Goal: Task Accomplishment & Management: Manage account settings

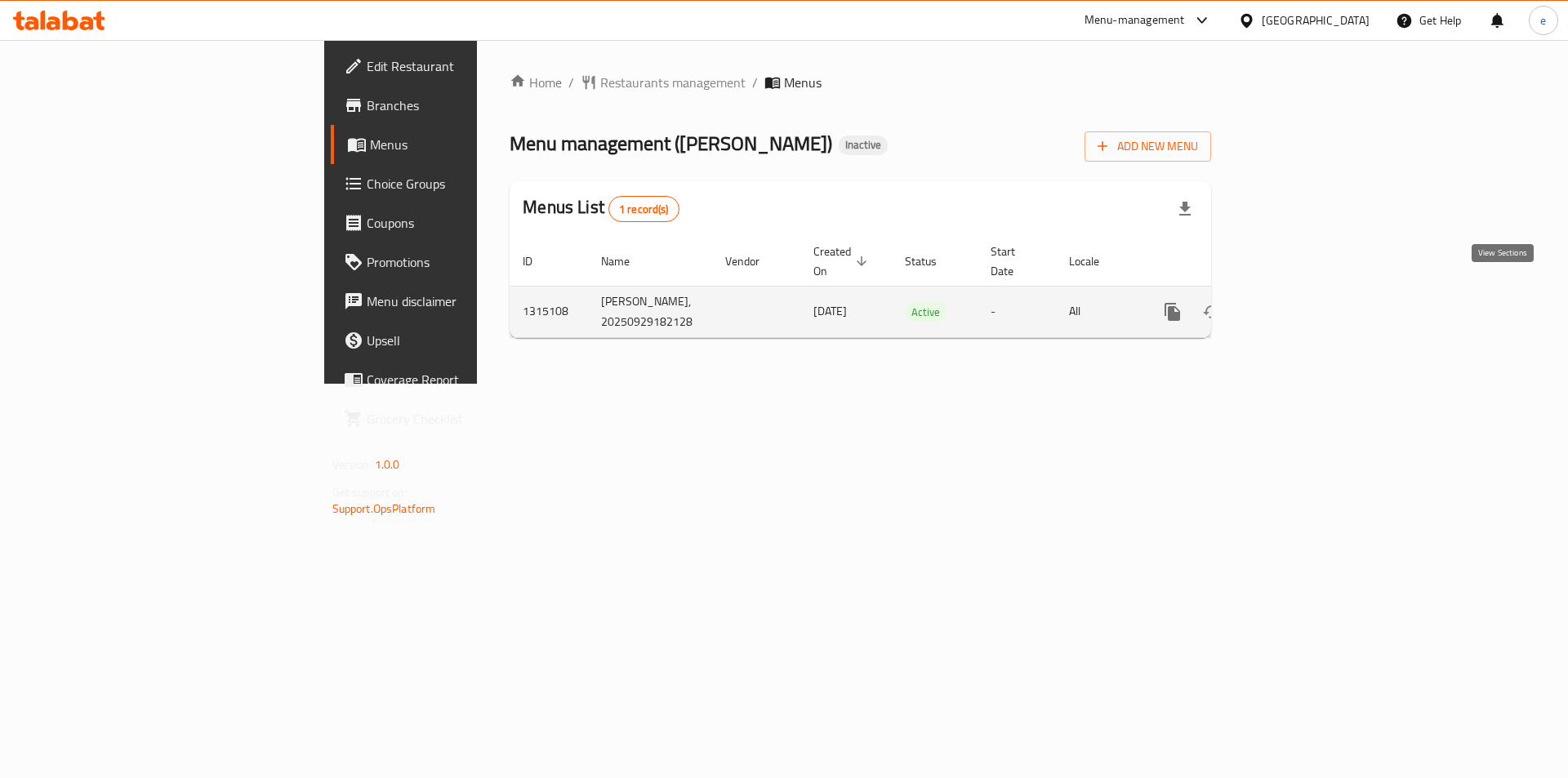
click at [1310, 305] on link "enhanced table" at bounding box center [1290, 311] width 39 height 39
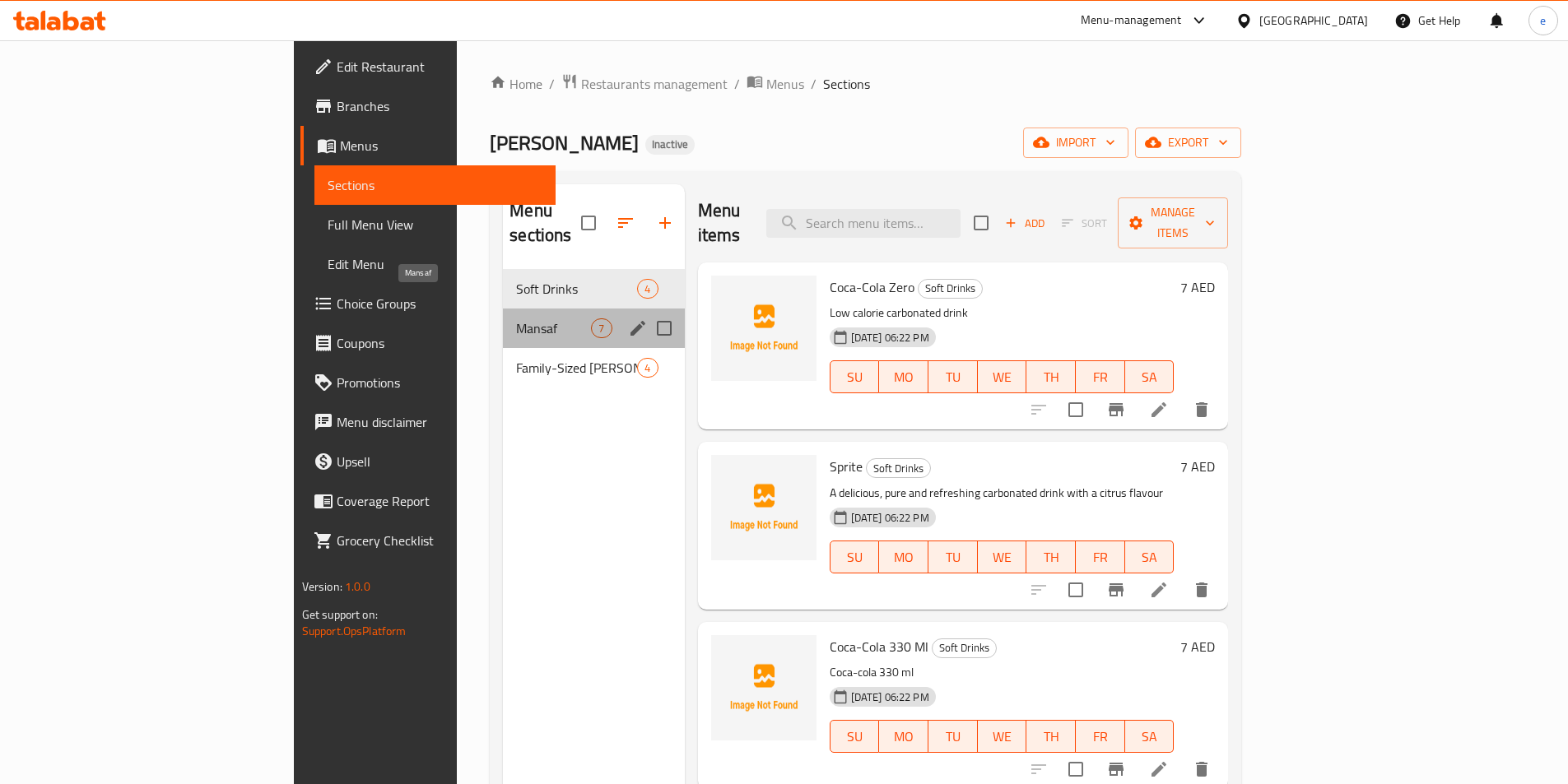
click at [516, 318] on span "Mansaf" at bounding box center [553, 328] width 74 height 20
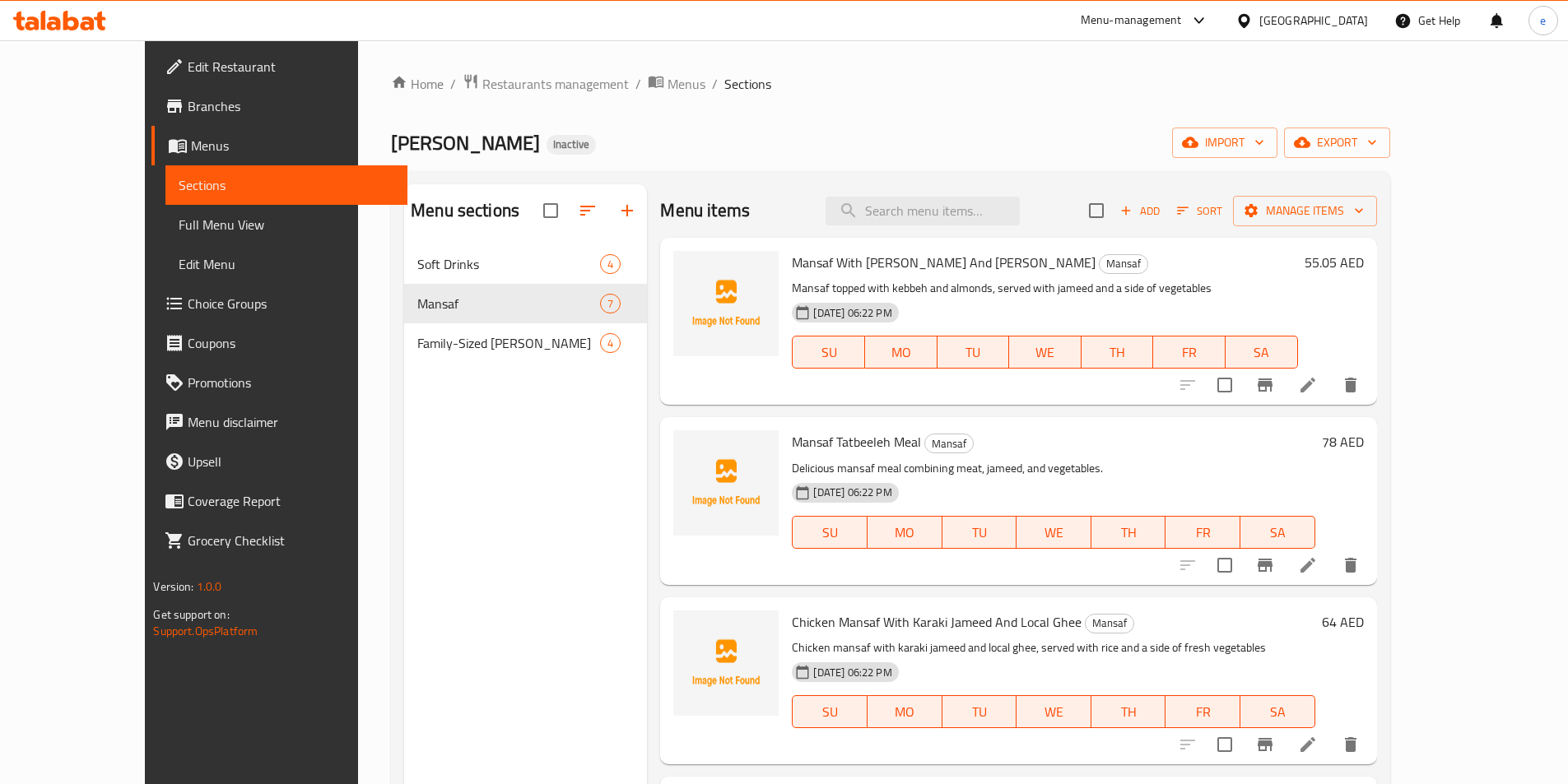
click at [179, 234] on span "Full Menu View" at bounding box center [286, 224] width 215 height 20
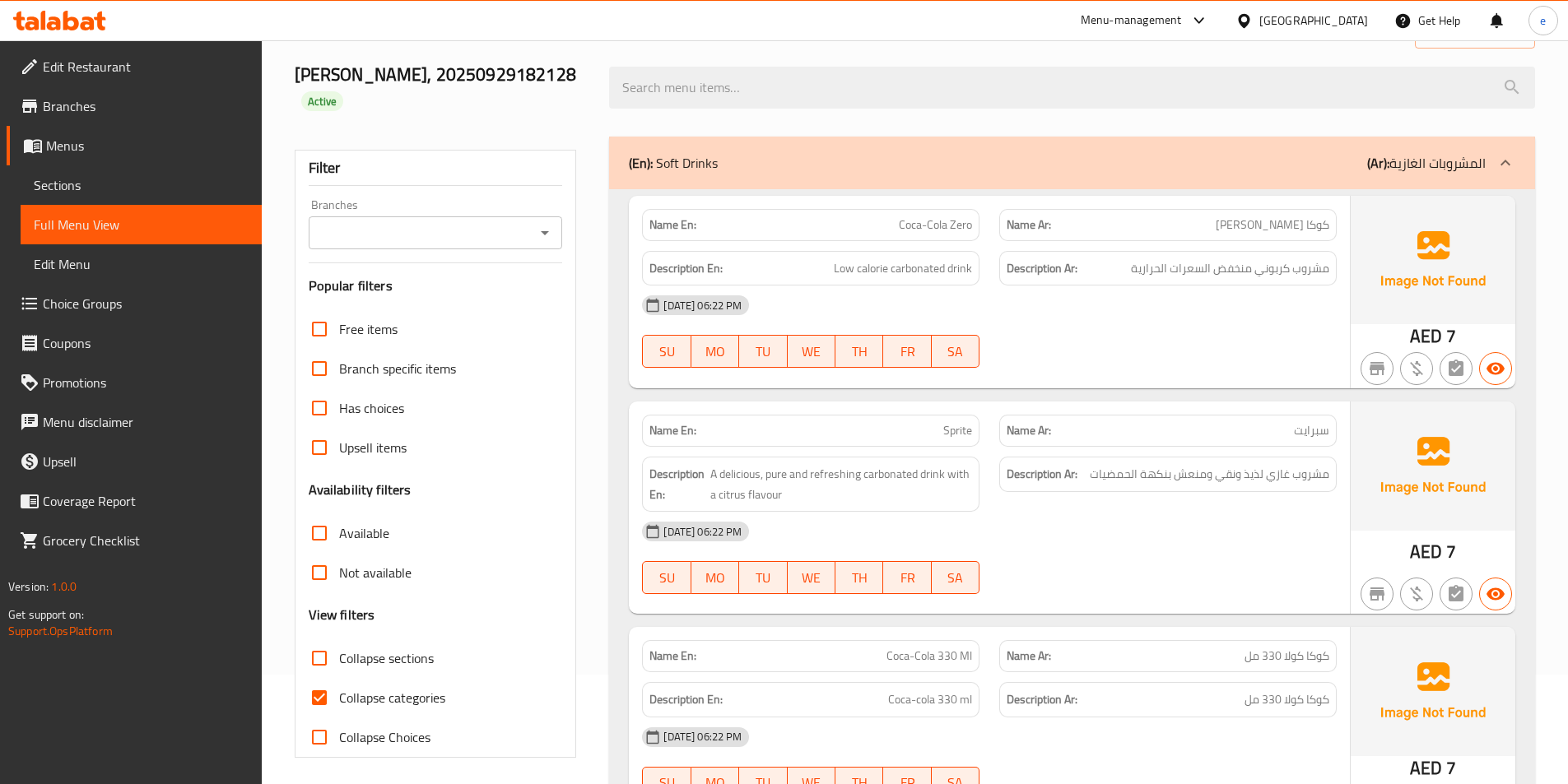
scroll to position [329, 0]
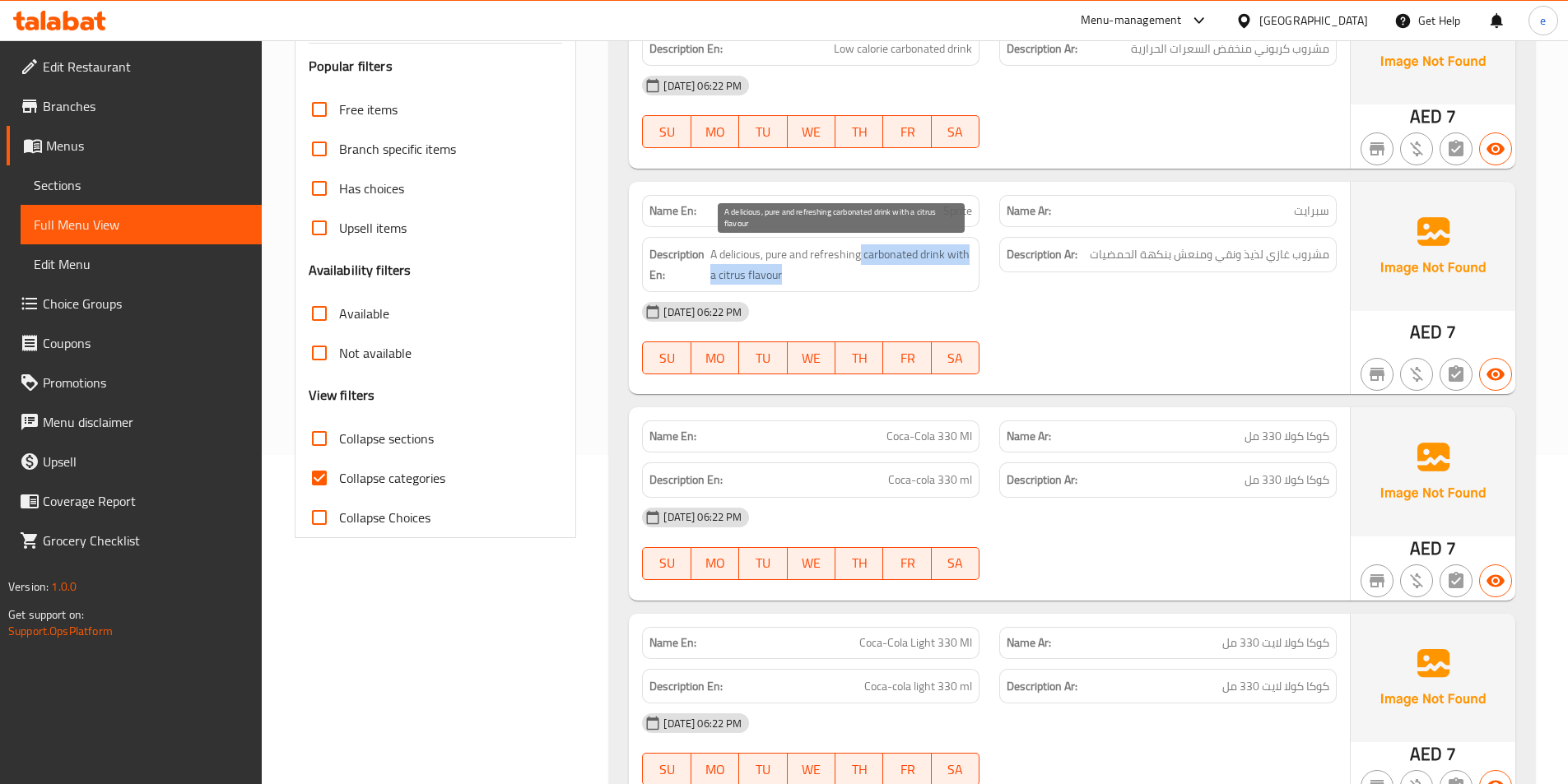
drag, startPoint x: 862, startPoint y: 262, endPoint x: 911, endPoint y: 268, distance: 49.4
click at [911, 268] on span "A delicious, pure and refreshing carbonated drink with a citrus flavour" at bounding box center [841, 265] width 262 height 40
click at [911, 258] on span "A delicious, pure and refreshing carbonated drink with a citrus flavour" at bounding box center [841, 265] width 262 height 40
click at [892, 257] on span "A delicious, pure and refreshing carbonated drink with a citrus flavour" at bounding box center [841, 265] width 262 height 40
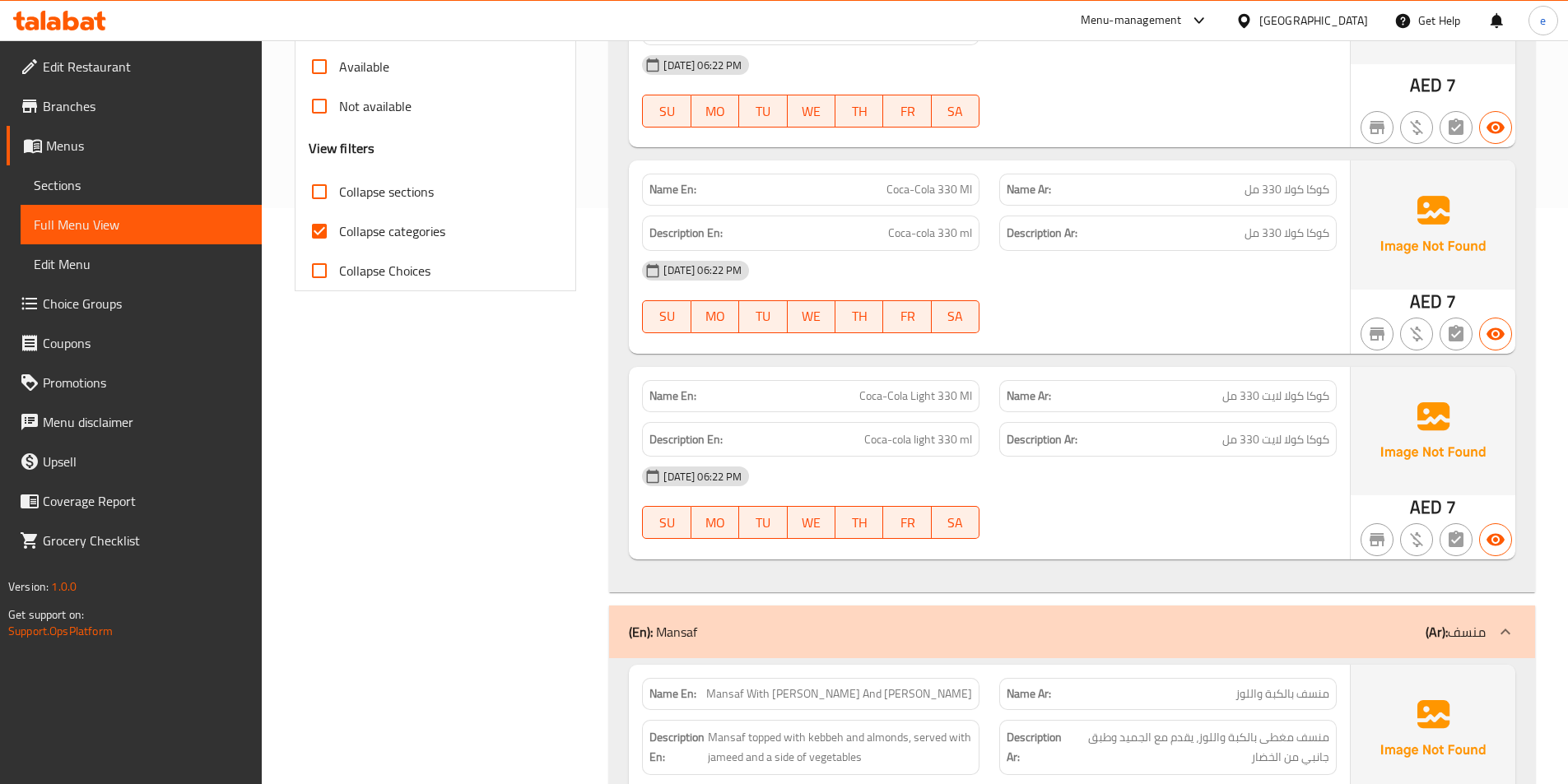
click at [1066, 426] on div "Description Ar: كوكا كولا لايت 330 مل" at bounding box center [1167, 440] width 337 height 35
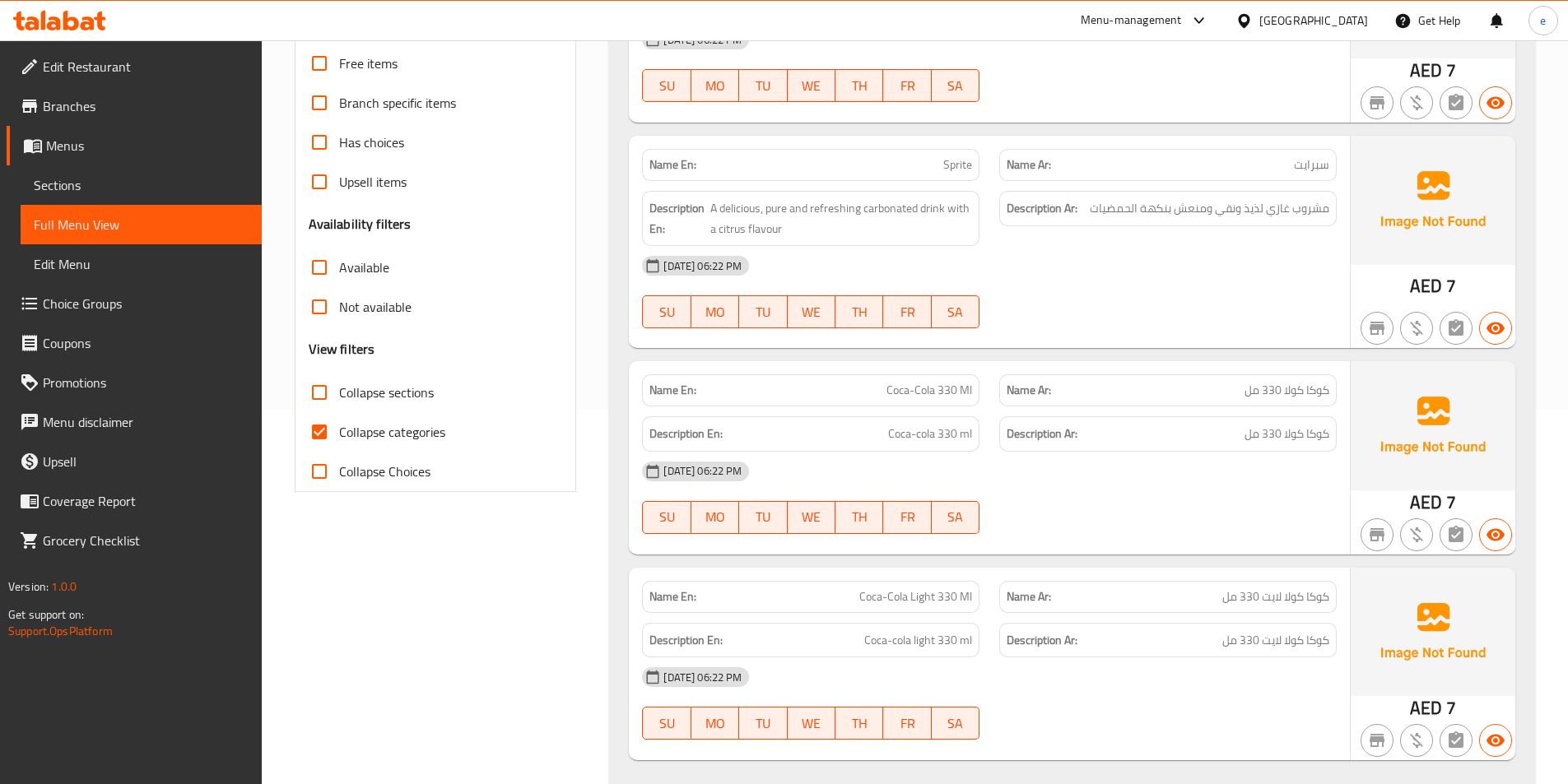
scroll to position [0, 0]
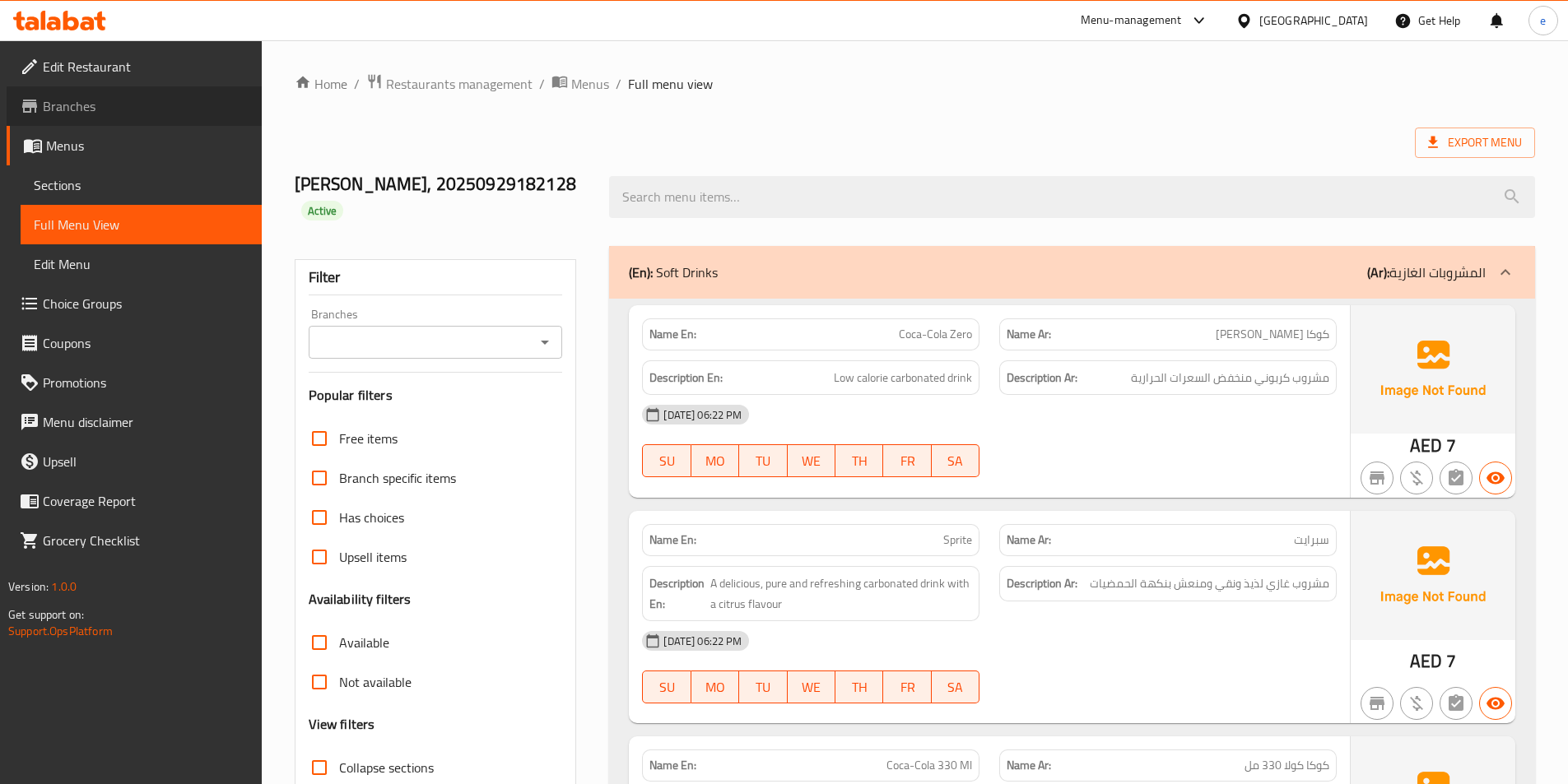
click at [94, 109] on span "Branches" at bounding box center [145, 106] width 206 height 20
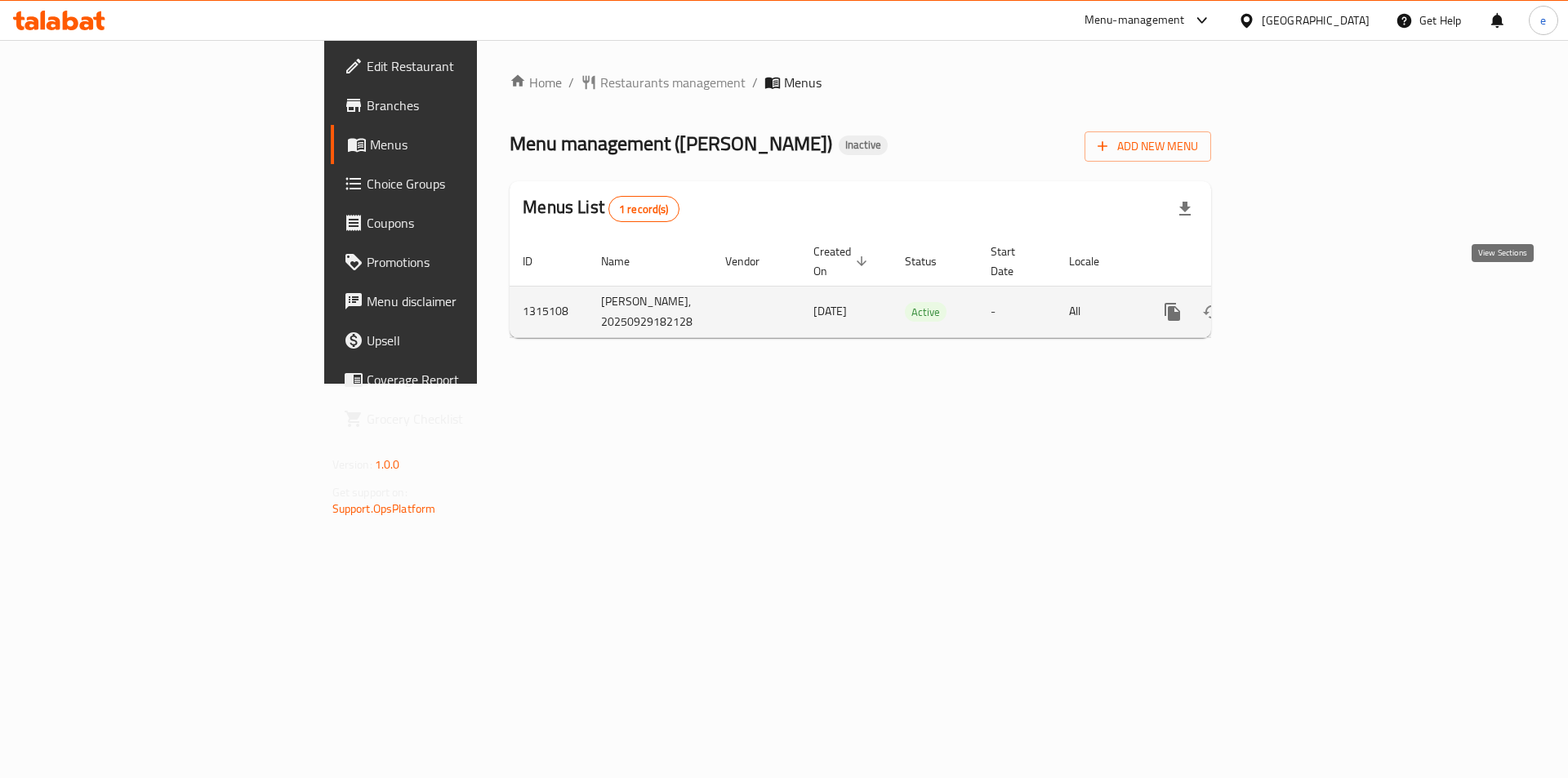
click at [1310, 292] on link "enhanced table" at bounding box center [1290, 311] width 39 height 39
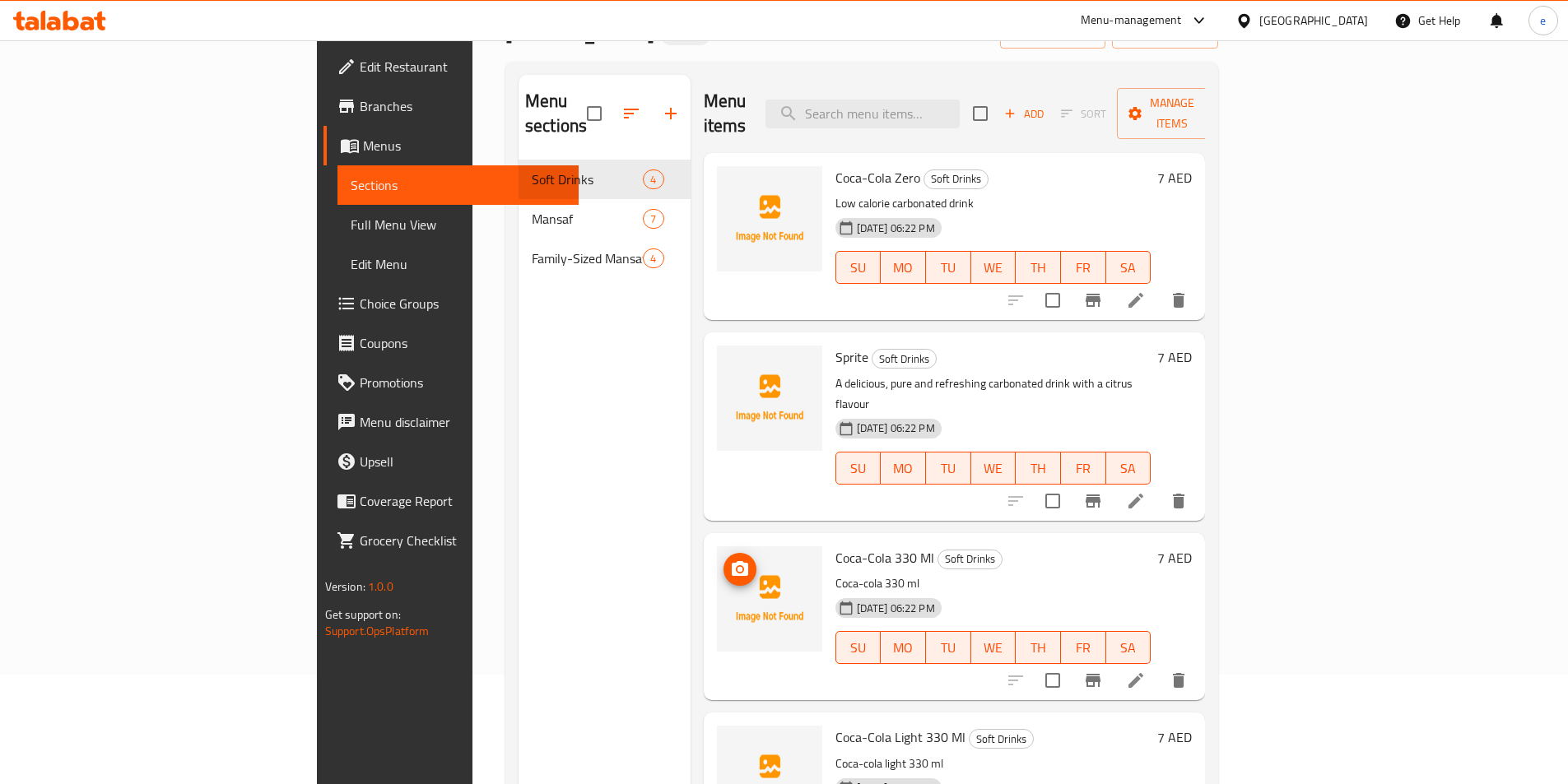
scroll to position [230, 0]
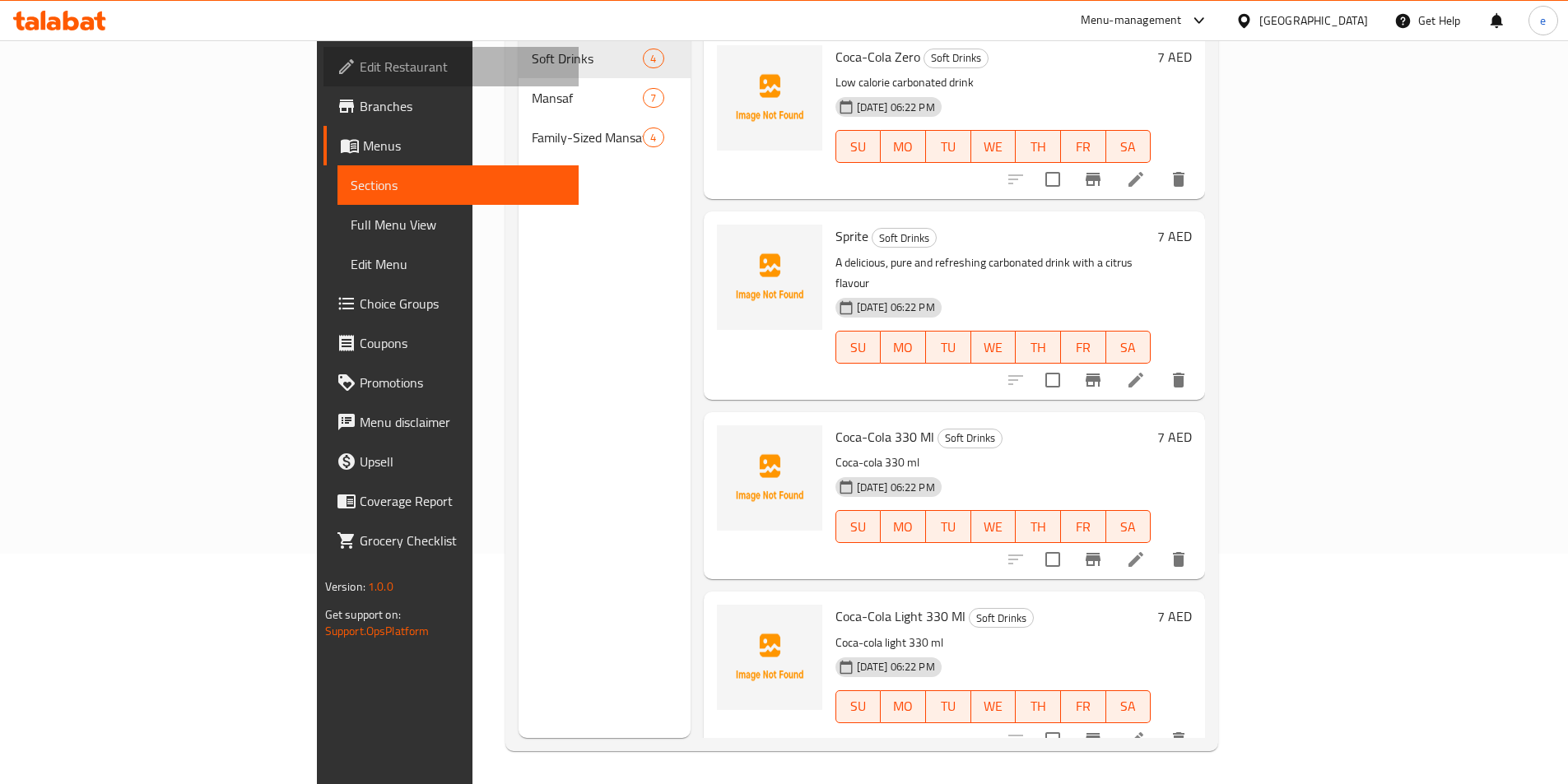
click at [359, 74] on span "Edit Restaurant" at bounding box center [462, 67] width 206 height 20
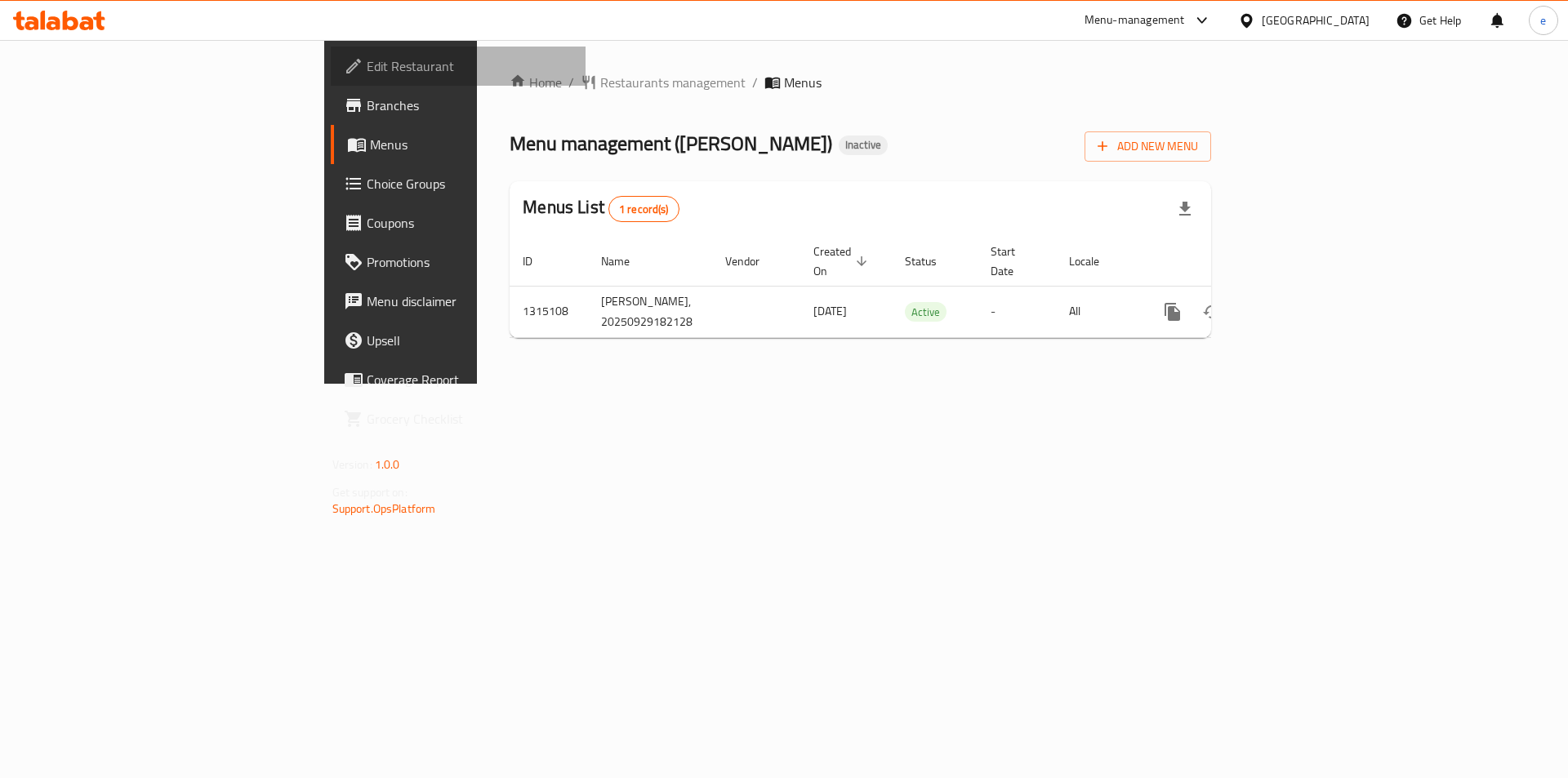
click at [367, 63] on span "Edit Restaurant" at bounding box center [470, 66] width 207 height 20
click at [1211, 136] on button "Add New Menu" at bounding box center [1148, 146] width 127 height 30
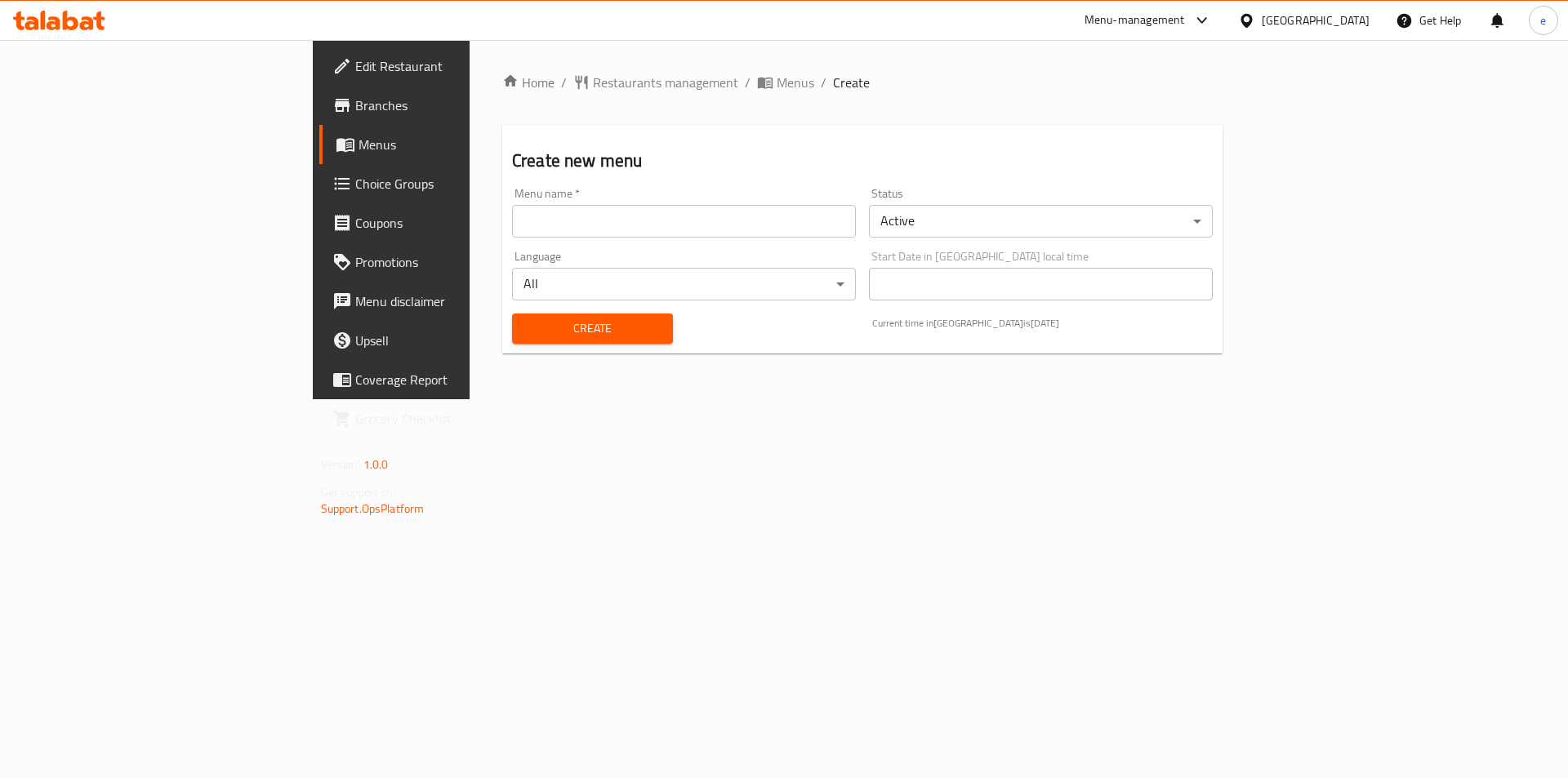
click at [525, 239] on div "Menu name   * Menu name *" at bounding box center [684, 212] width 357 height 63
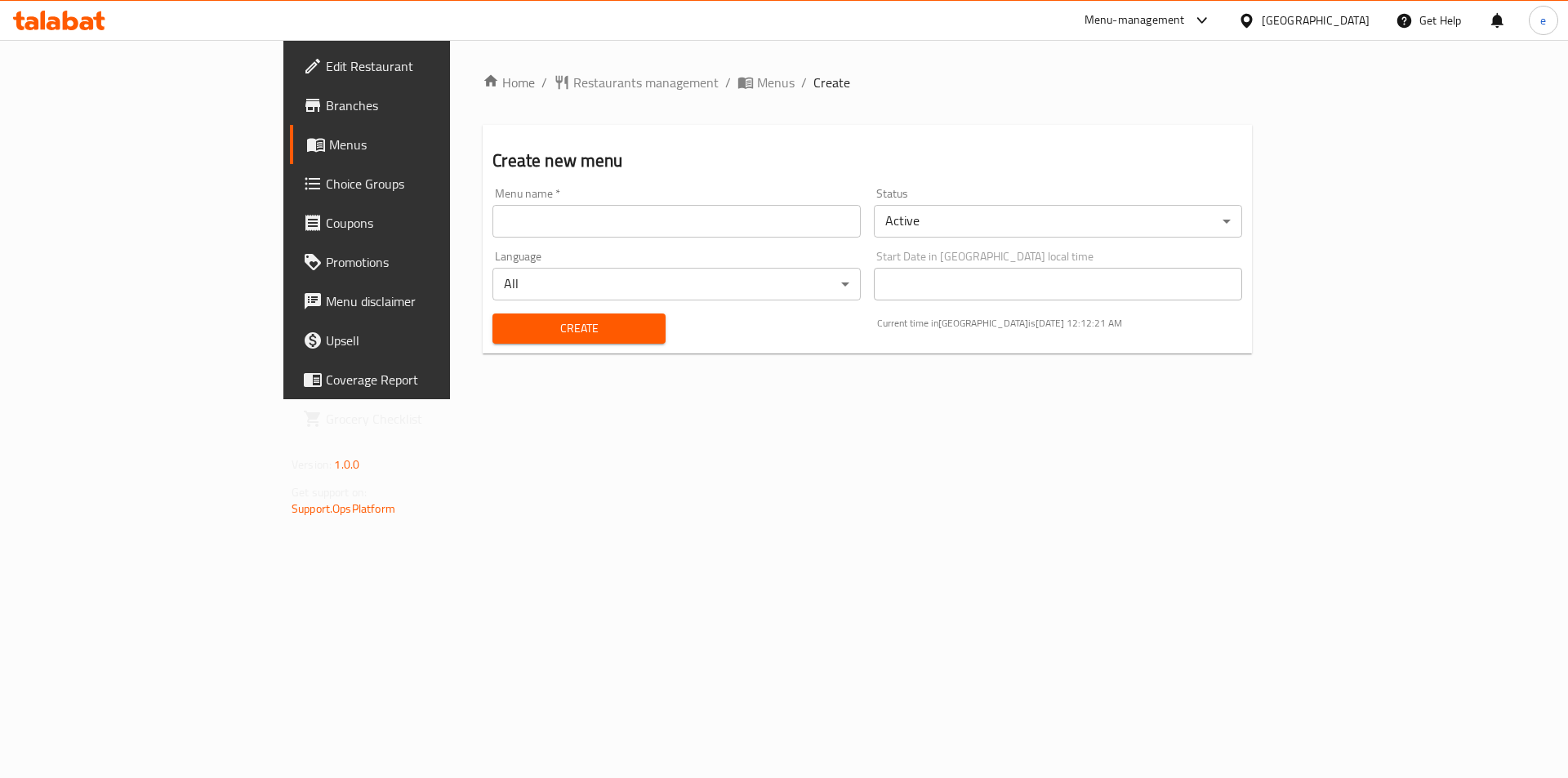
click at [530, 223] on input "text" at bounding box center [676, 222] width 368 height 33
type input "29/9/2025"
click at [492, 314] on button "Create" at bounding box center [578, 329] width 172 height 30
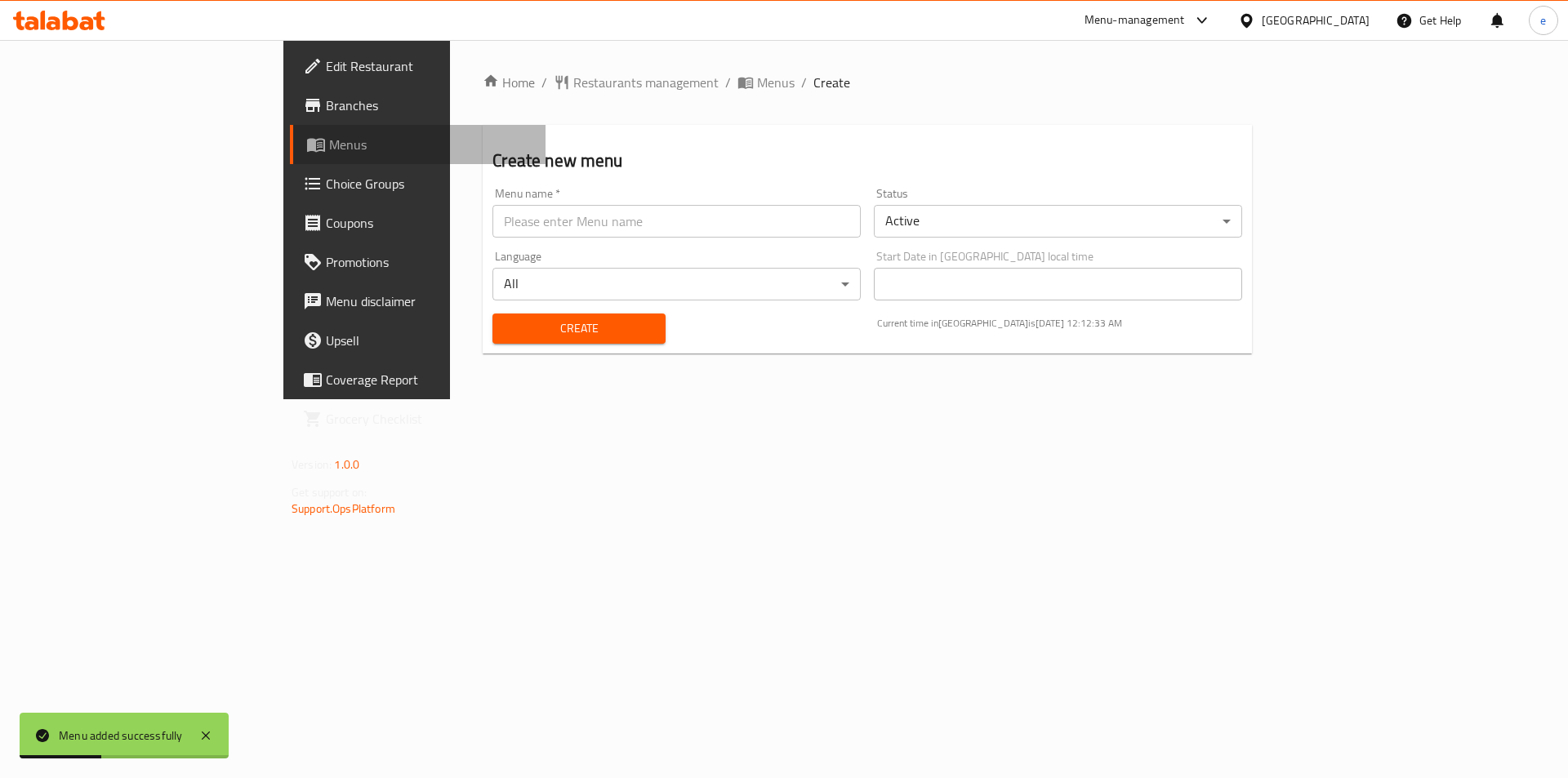
click at [329, 139] on span "Menus" at bounding box center [430, 144] width 204 height 20
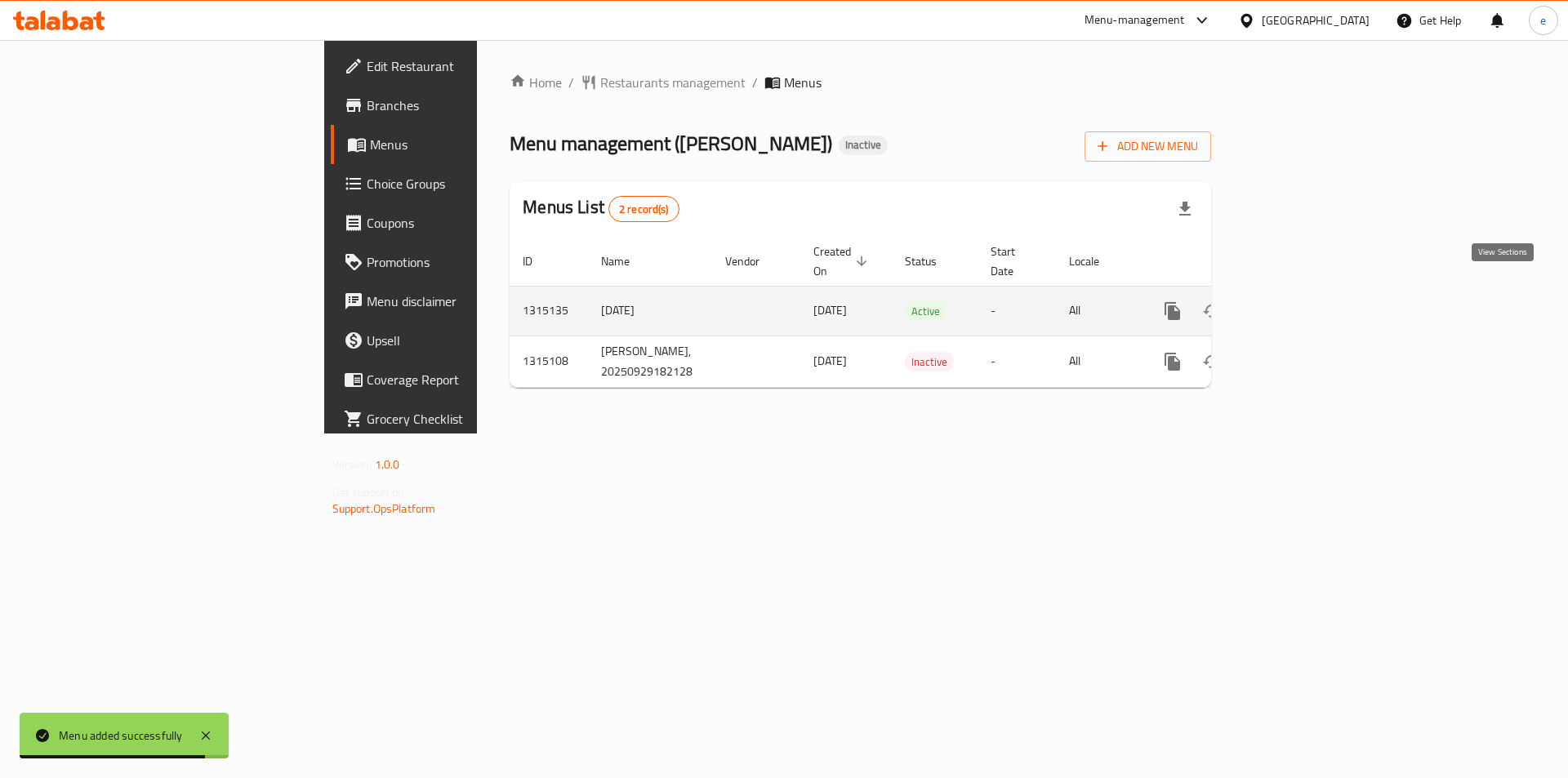
click at [1298, 303] on icon "enhanced table" at bounding box center [1290, 310] width 15 height 15
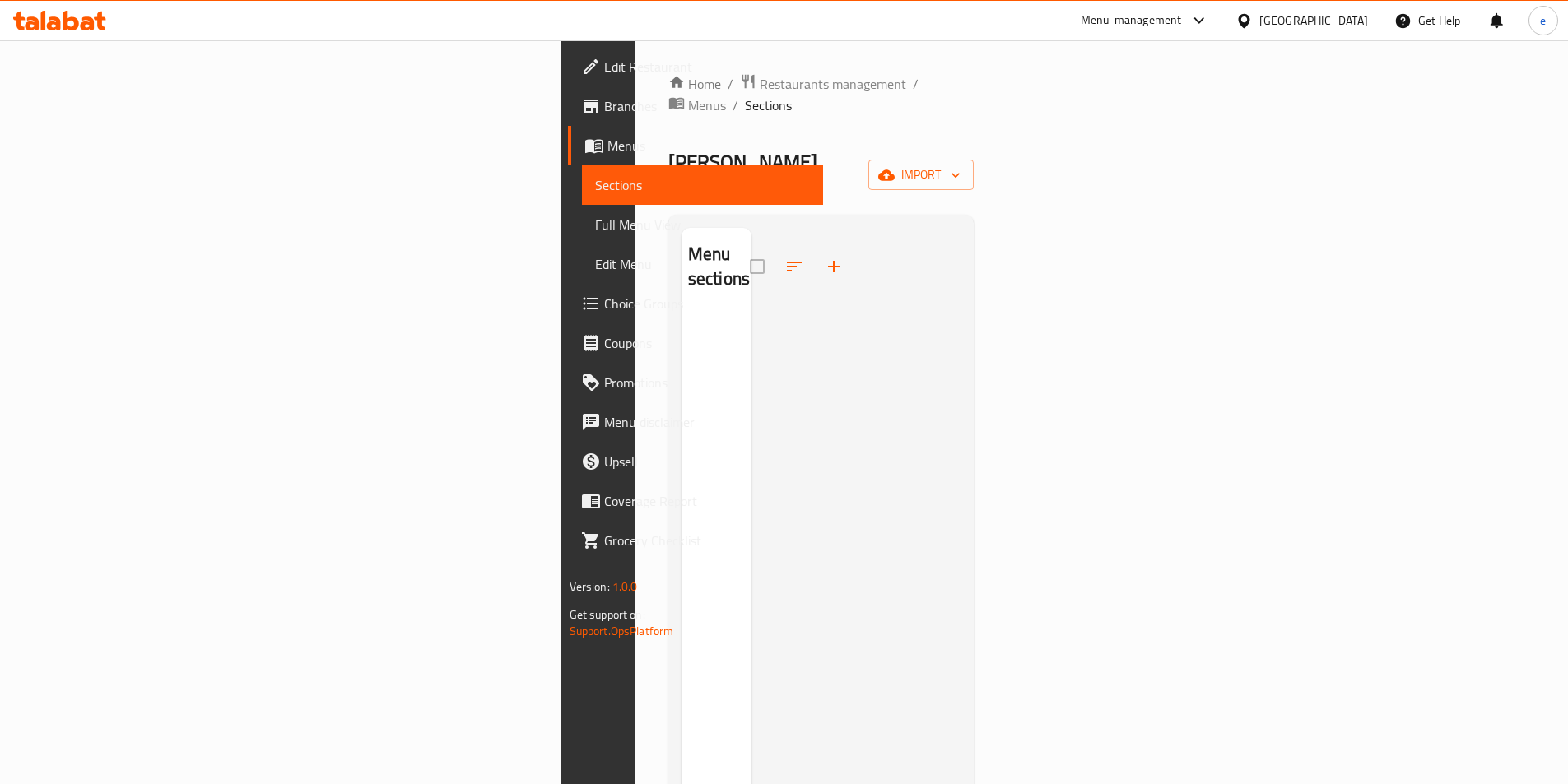
click at [975, 127] on div "Home / Restaurants management / Menus / Sections Jameed Jedaan Inactive import …" at bounding box center [820, 549] width 306 height 951
click at [961, 165] on span "import" at bounding box center [921, 174] width 79 height 20
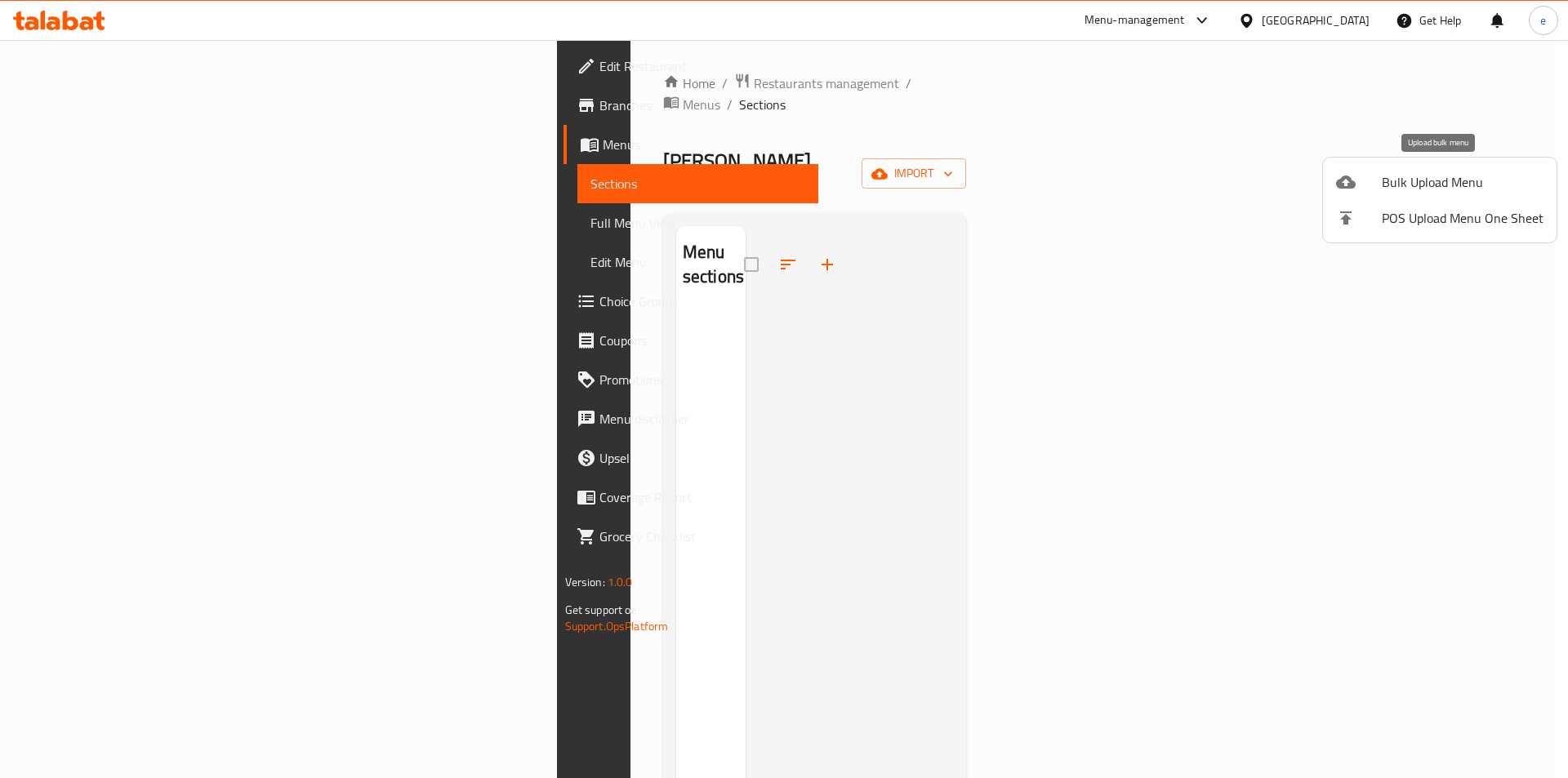
click at [1436, 192] on span "Bulk Upload Menu" at bounding box center [1463, 182] width 162 height 20
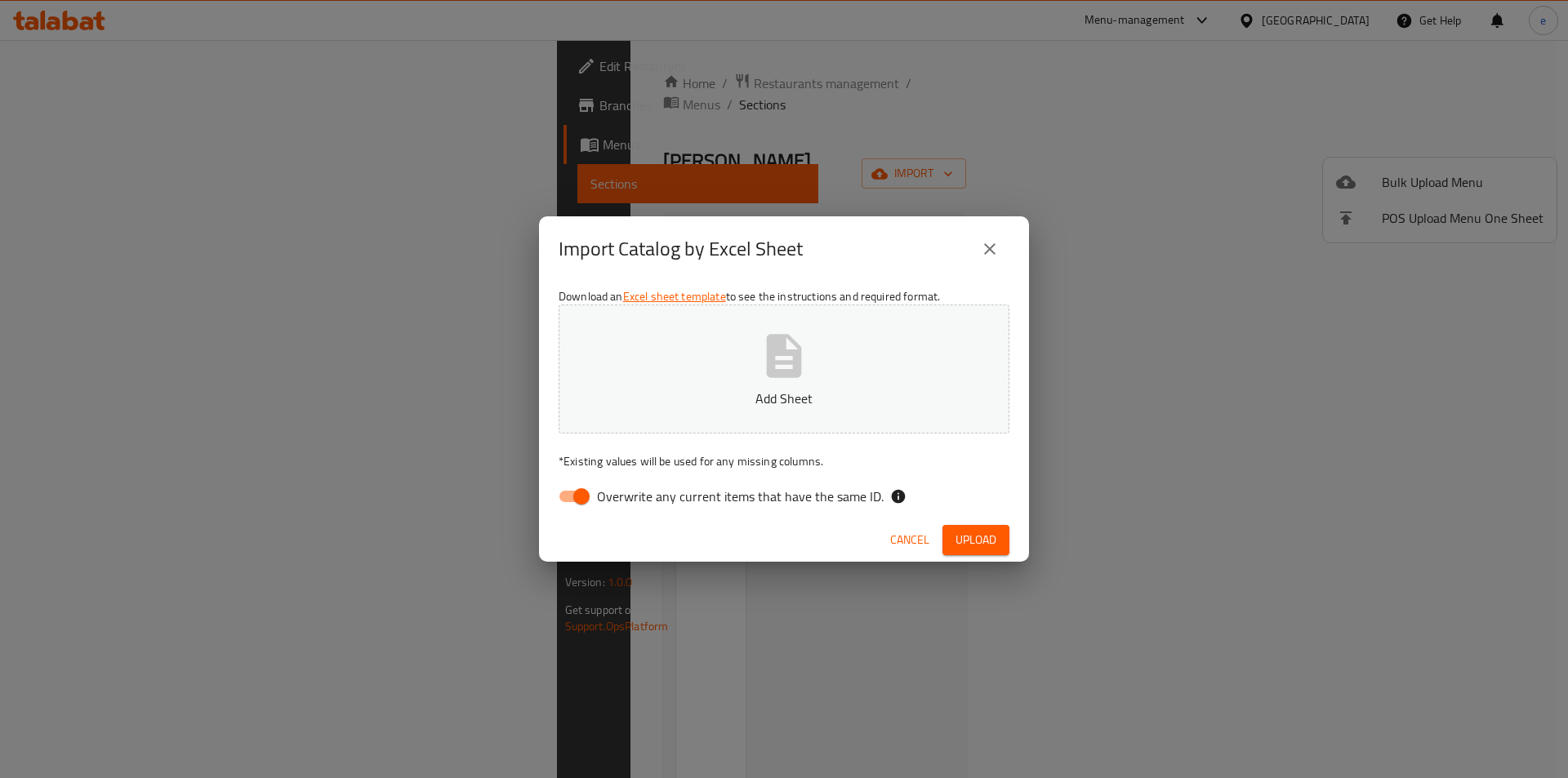
drag, startPoint x: 569, startPoint y: 502, endPoint x: 620, endPoint y: 449, distance: 73.6
click at [570, 502] on input "Overwrite any current items that have the same ID." at bounding box center [581, 496] width 93 height 31
checkbox input "false"
click at [664, 406] on p "Add Sheet" at bounding box center [784, 398] width 400 height 20
click at [960, 537] on span "Upload" at bounding box center [976, 539] width 41 height 20
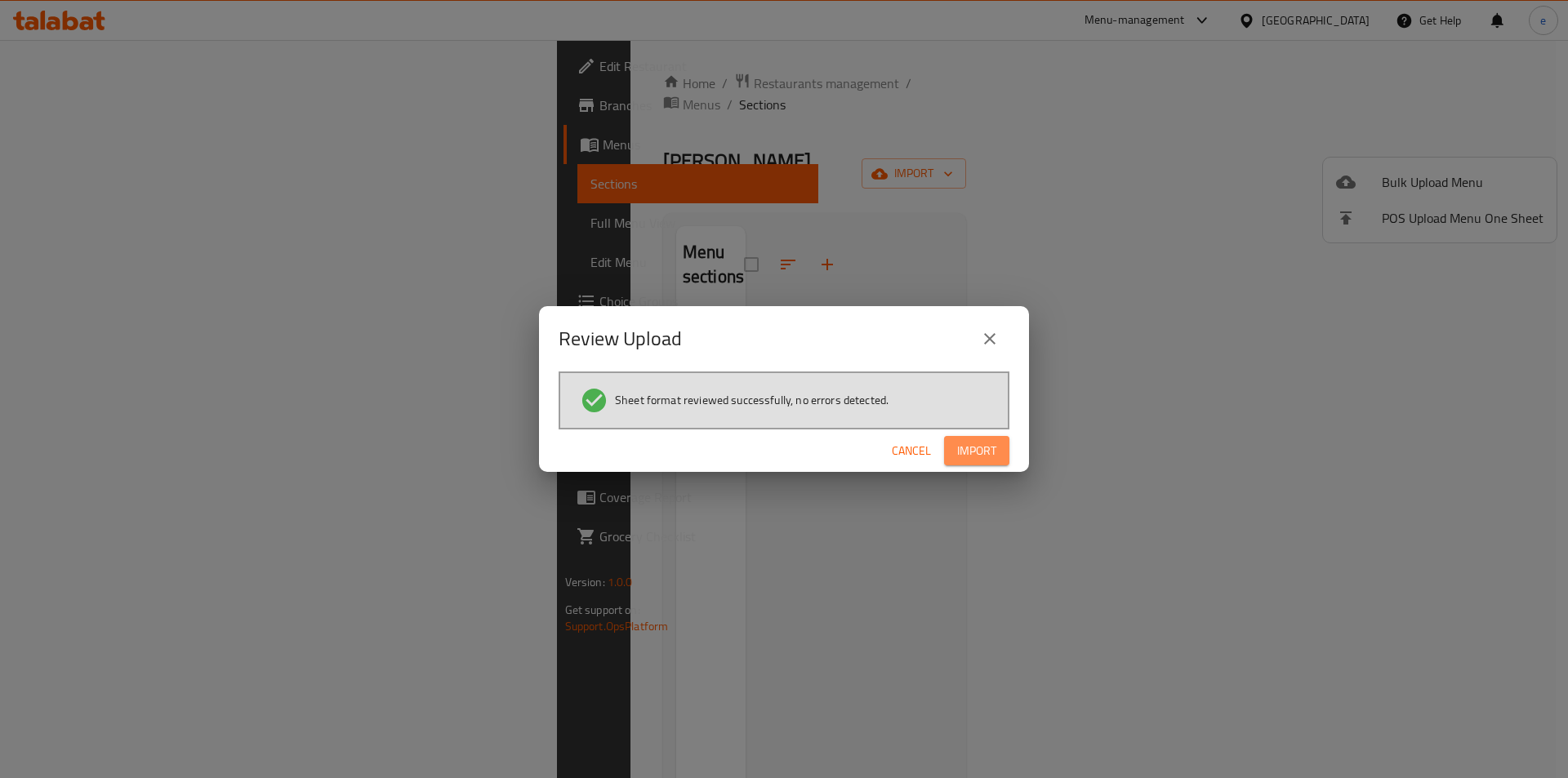
click at [980, 438] on button "Import" at bounding box center [976, 450] width 65 height 30
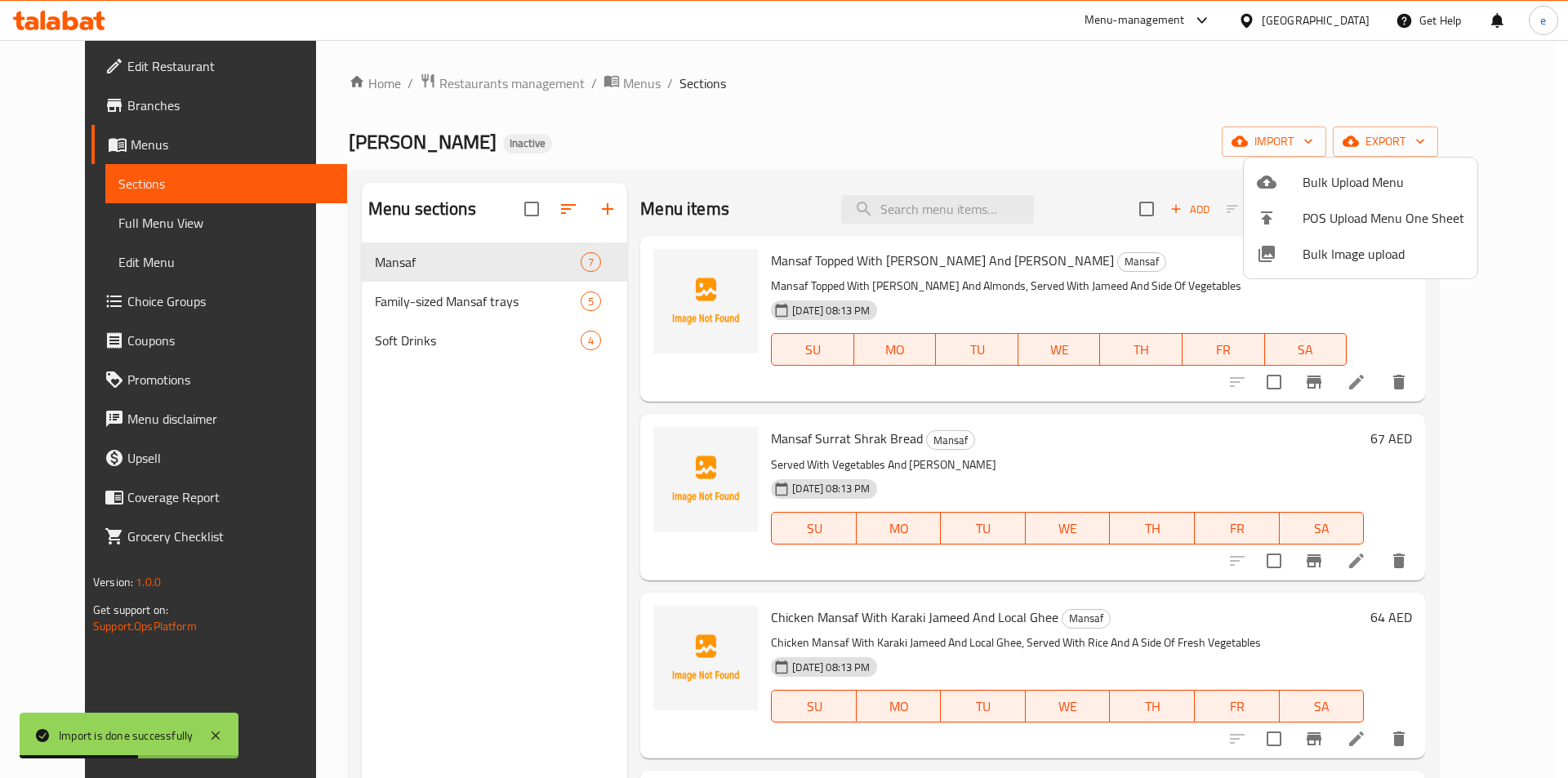
click at [86, 228] on div at bounding box center [784, 389] width 1568 height 778
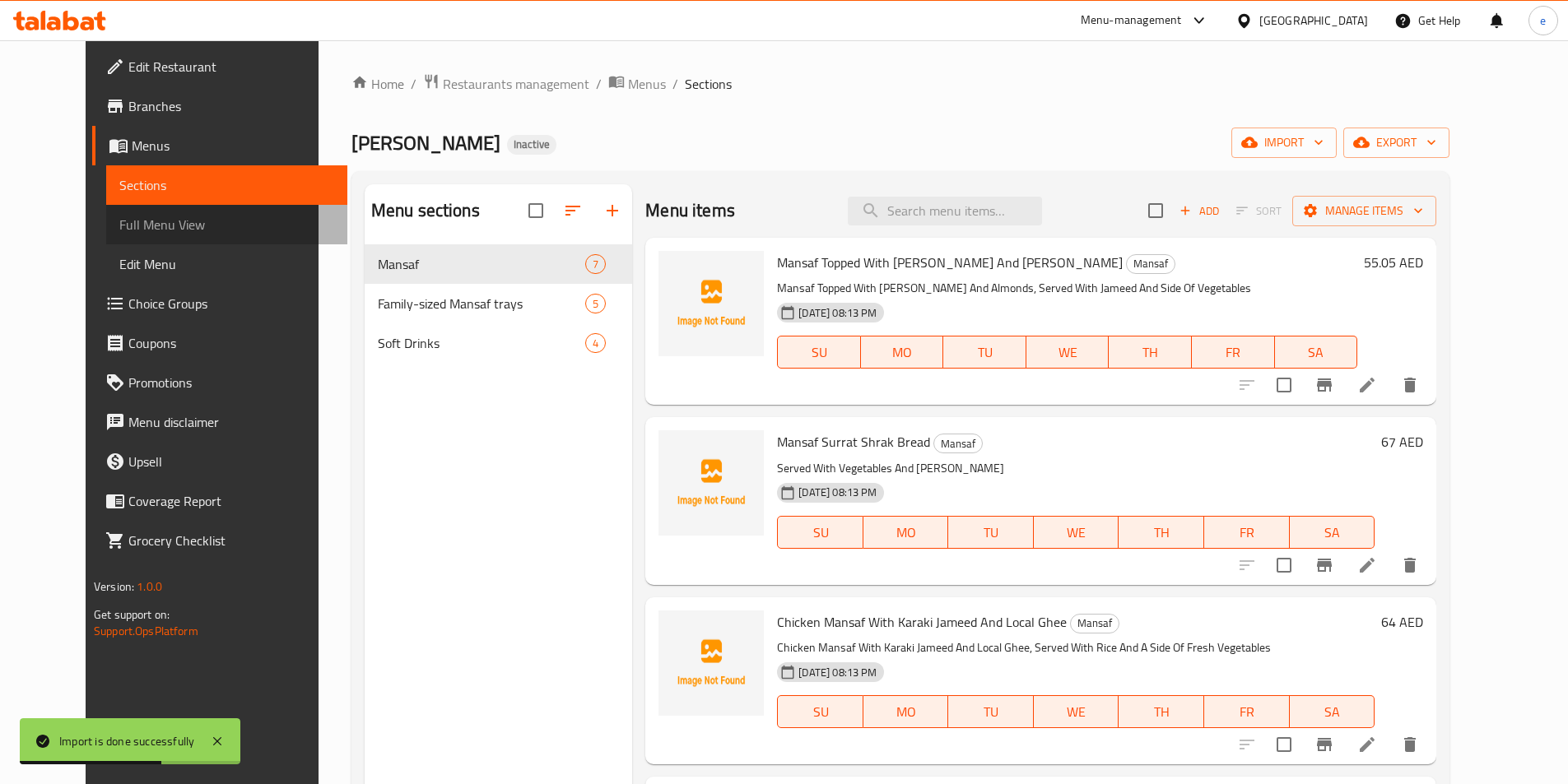
click at [119, 230] on span "Full Menu View" at bounding box center [226, 224] width 215 height 20
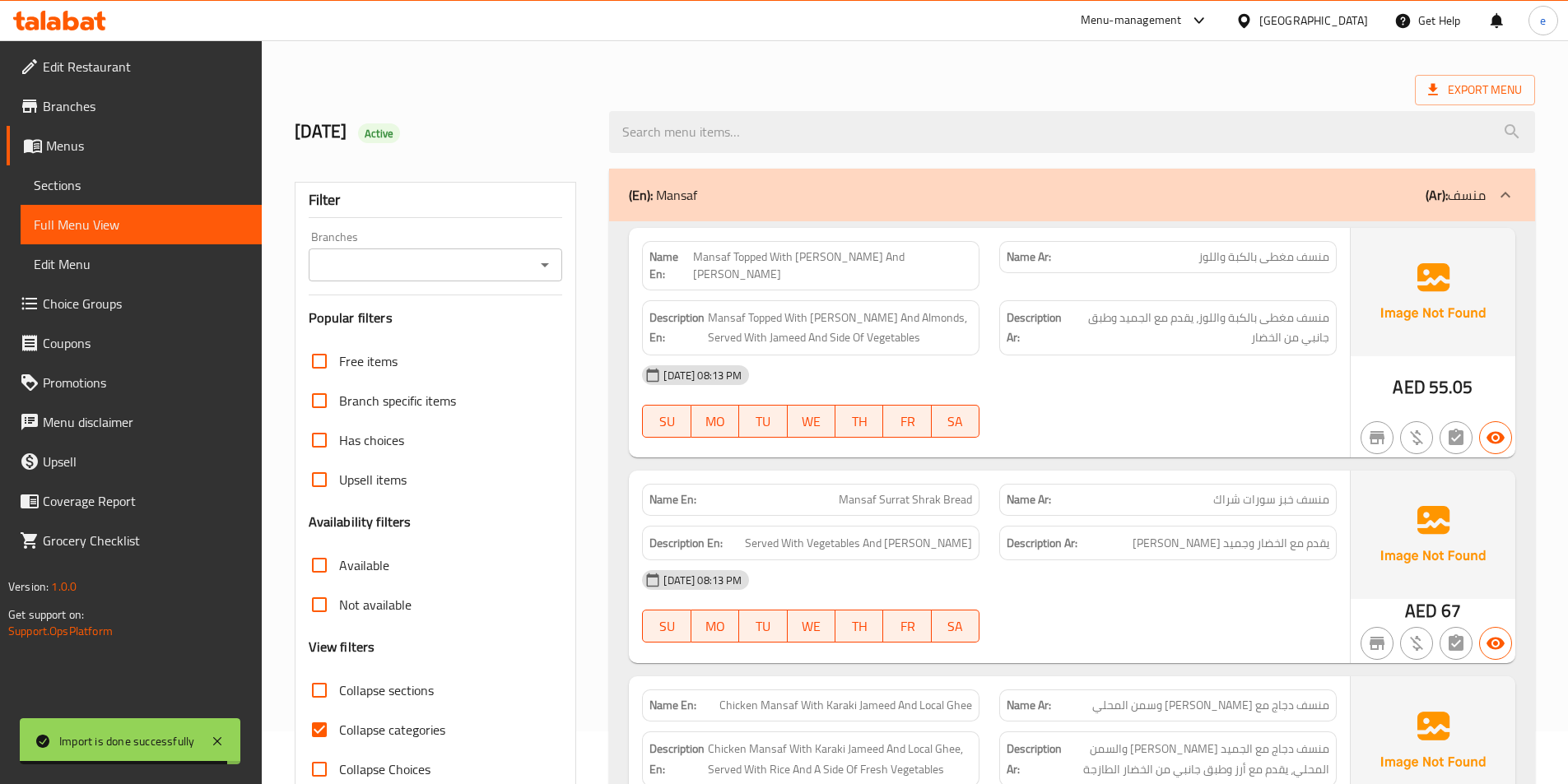
scroll to position [82, 0]
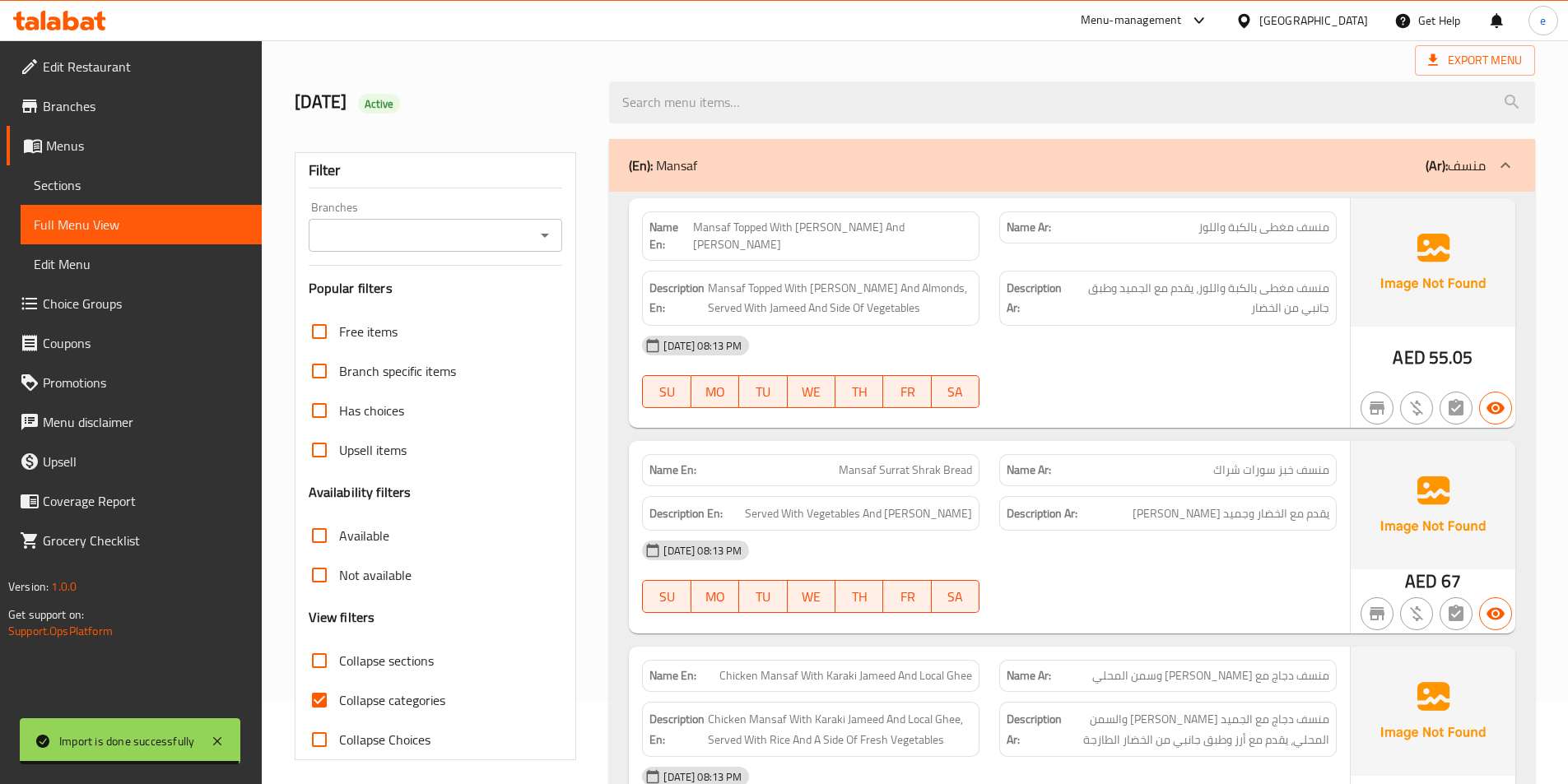
click at [391, 720] on label "Collapse Choices" at bounding box center [365, 739] width 131 height 39
click at [339, 720] on input "Collapse Choices" at bounding box center [319, 739] width 39 height 39
checkbox input "true"
click at [382, 717] on label "Collapse categories" at bounding box center [372, 700] width 145 height 39
click at [339, 717] on input "Collapse categories" at bounding box center [319, 700] width 39 height 39
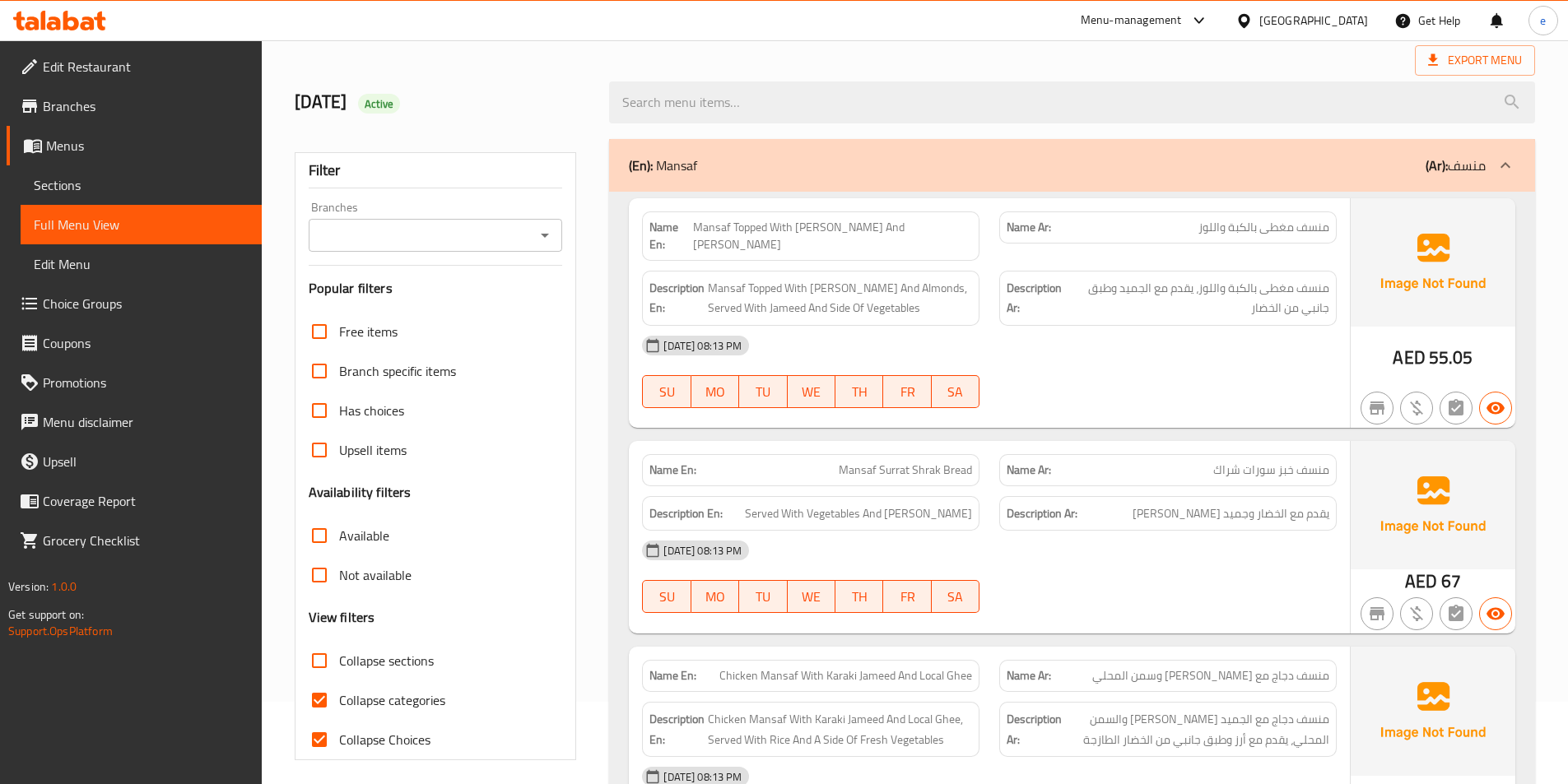
checkbox input "false"
click at [365, 731] on span "Collapse Choices" at bounding box center [385, 739] width 91 height 20
click at [339, 731] on input "Collapse Choices" at bounding box center [319, 739] width 39 height 39
checkbox input "false"
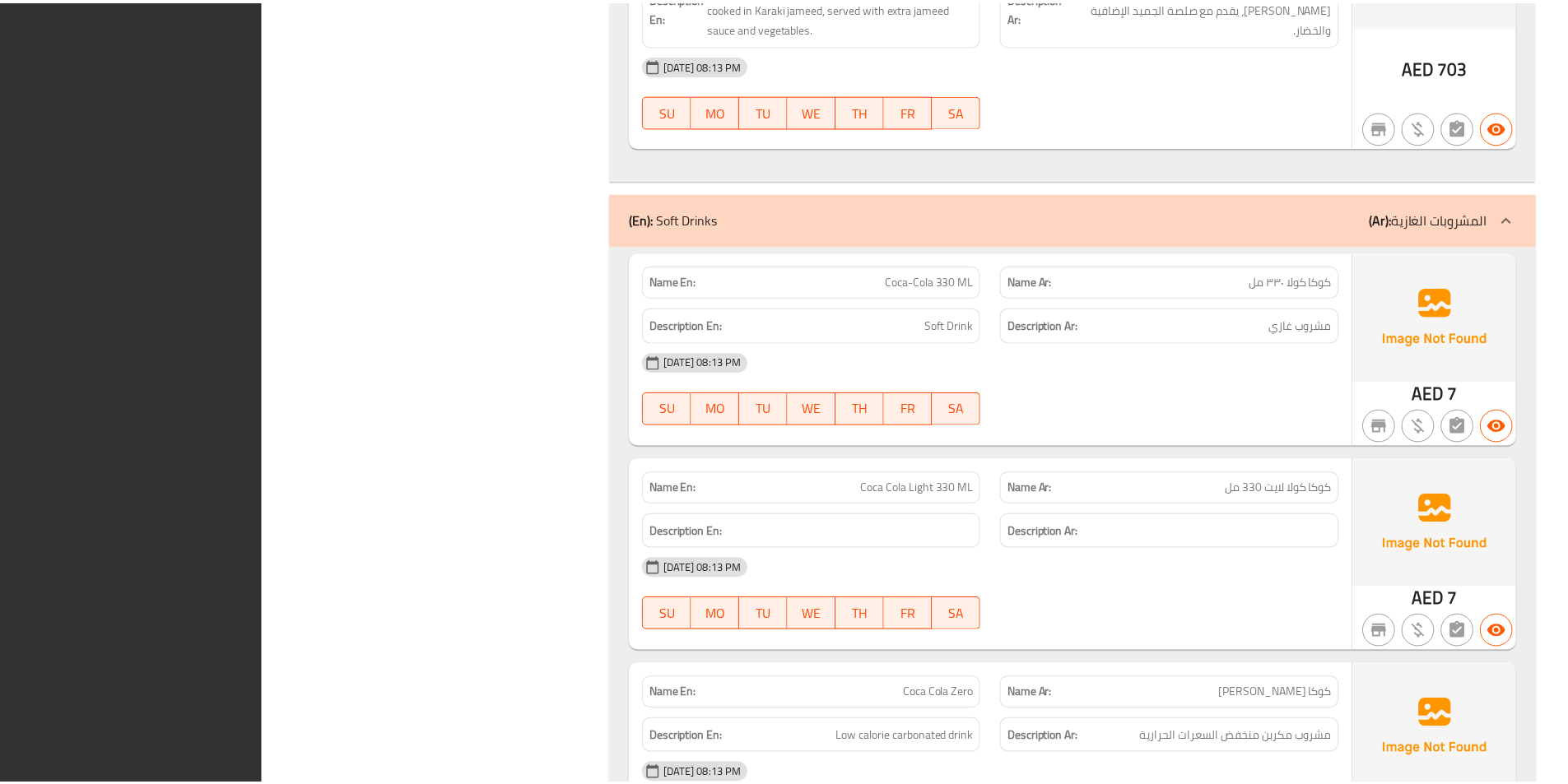
scroll to position [3440, 0]
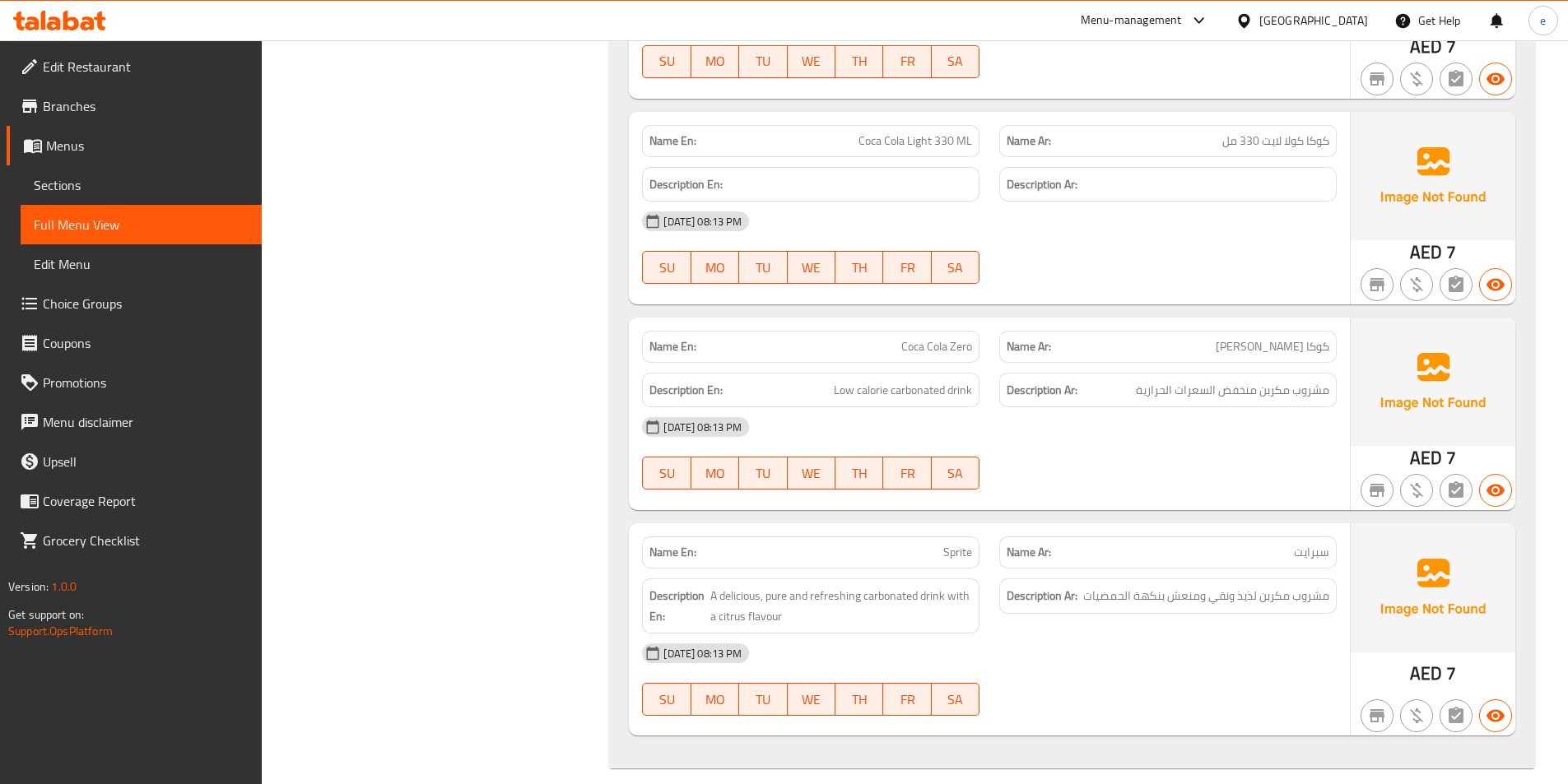
click at [1478, 358] on img at bounding box center [1433, 381] width 165 height 128
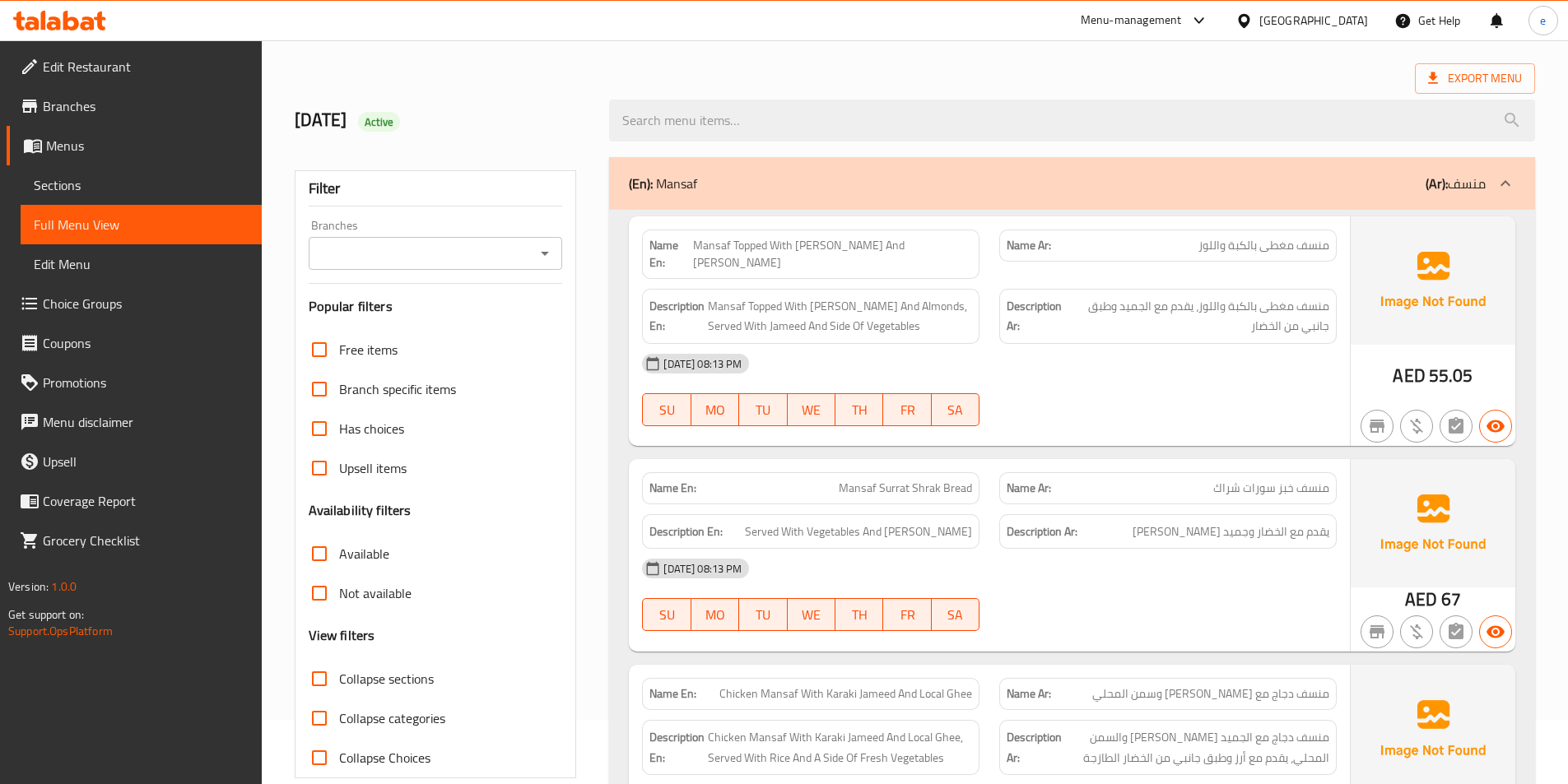
scroll to position [0, 0]
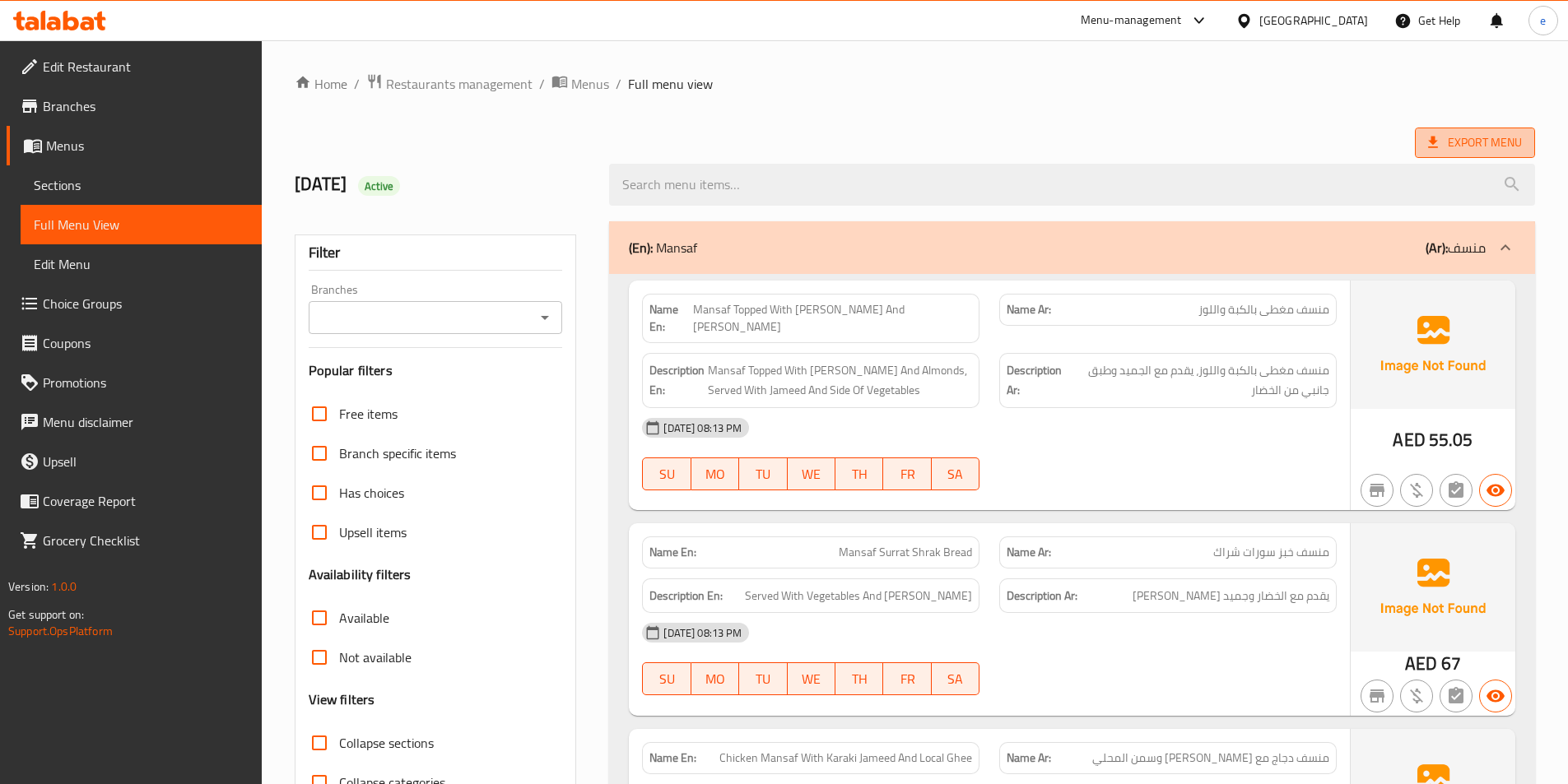
click at [1489, 129] on span "Export Menu" at bounding box center [1474, 143] width 120 height 31
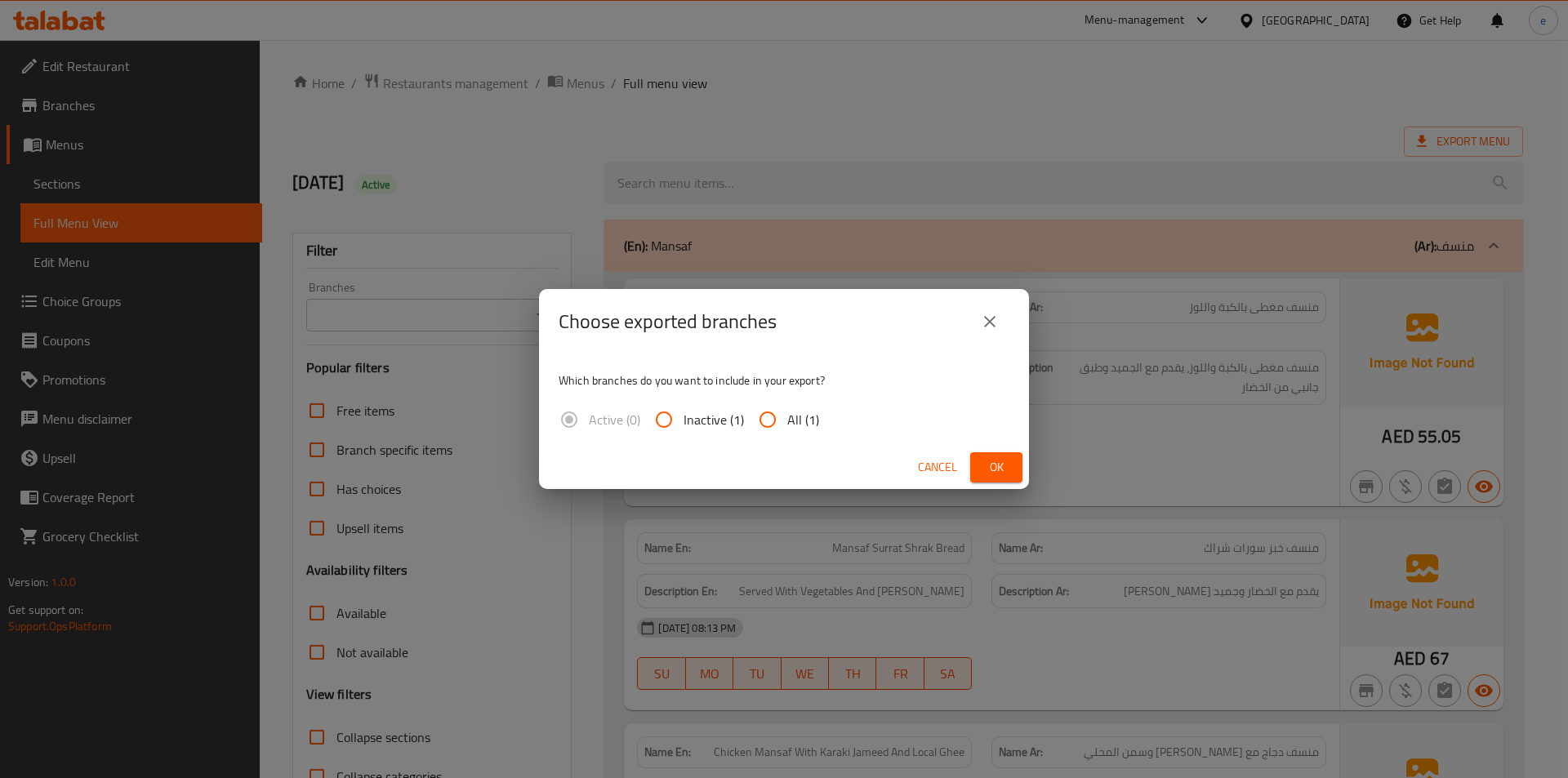
click at [785, 418] on input "All (1)" at bounding box center [767, 419] width 39 height 39
radio input "true"
click at [986, 467] on span "Ok" at bounding box center [997, 467] width 26 height 20
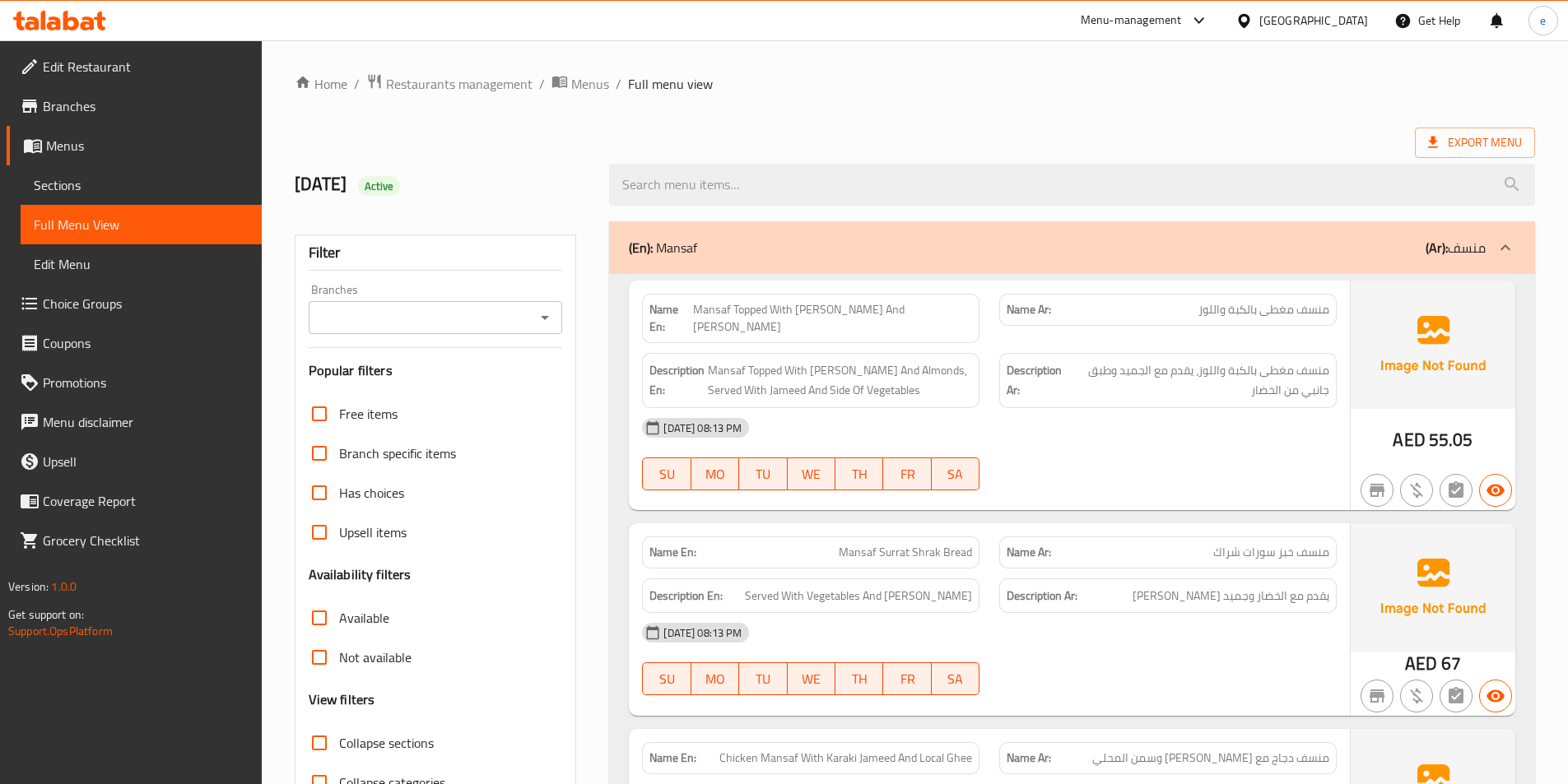
click at [97, 117] on link "Branches" at bounding box center [134, 106] width 255 height 39
